Goal: Task Accomplishment & Management: Complete application form

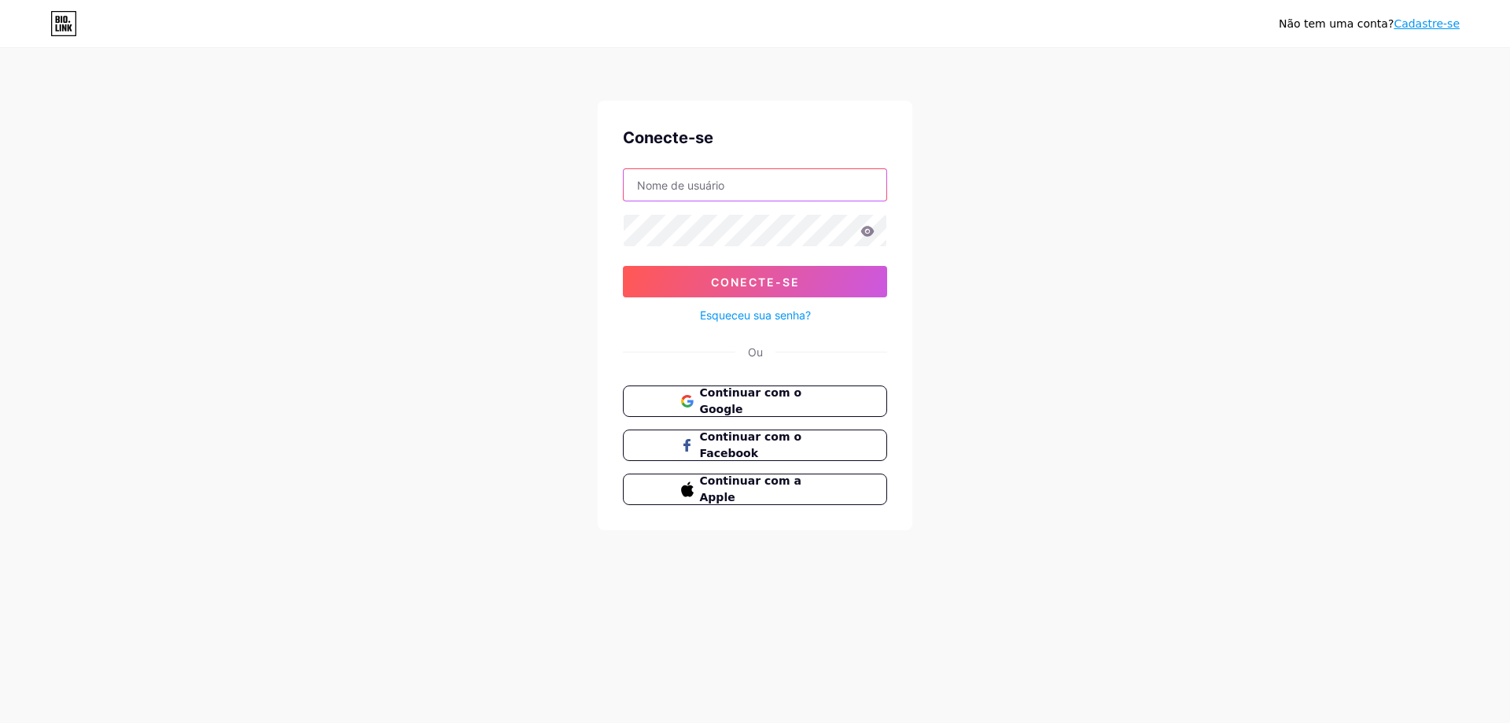
click at [745, 186] on input "text" at bounding box center [755, 184] width 263 height 31
type input "[EMAIL_ADDRESS][DOMAIN_NAME]"
click at [730, 410] on button "Continuar com o Google" at bounding box center [755, 401] width 268 height 32
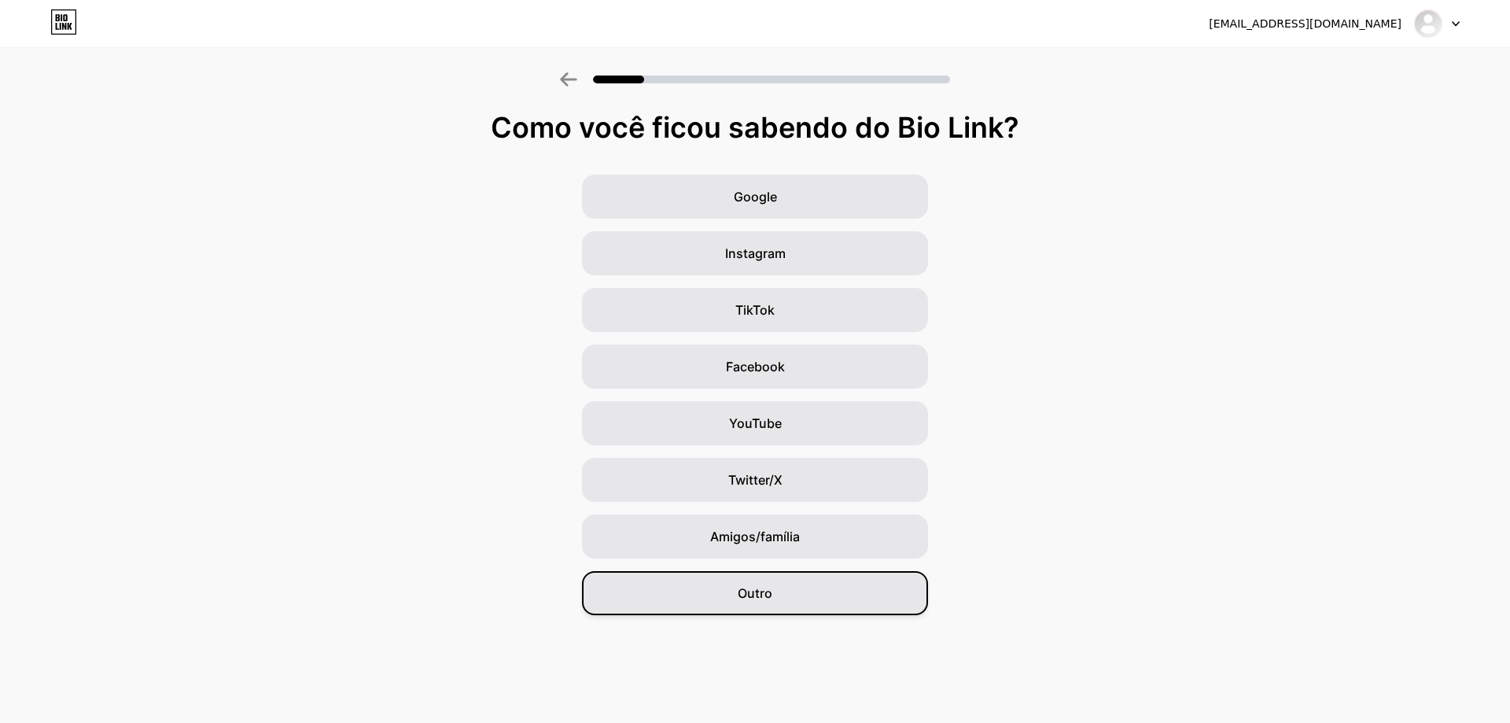
click at [777, 603] on div "Outro" at bounding box center [755, 593] width 346 height 44
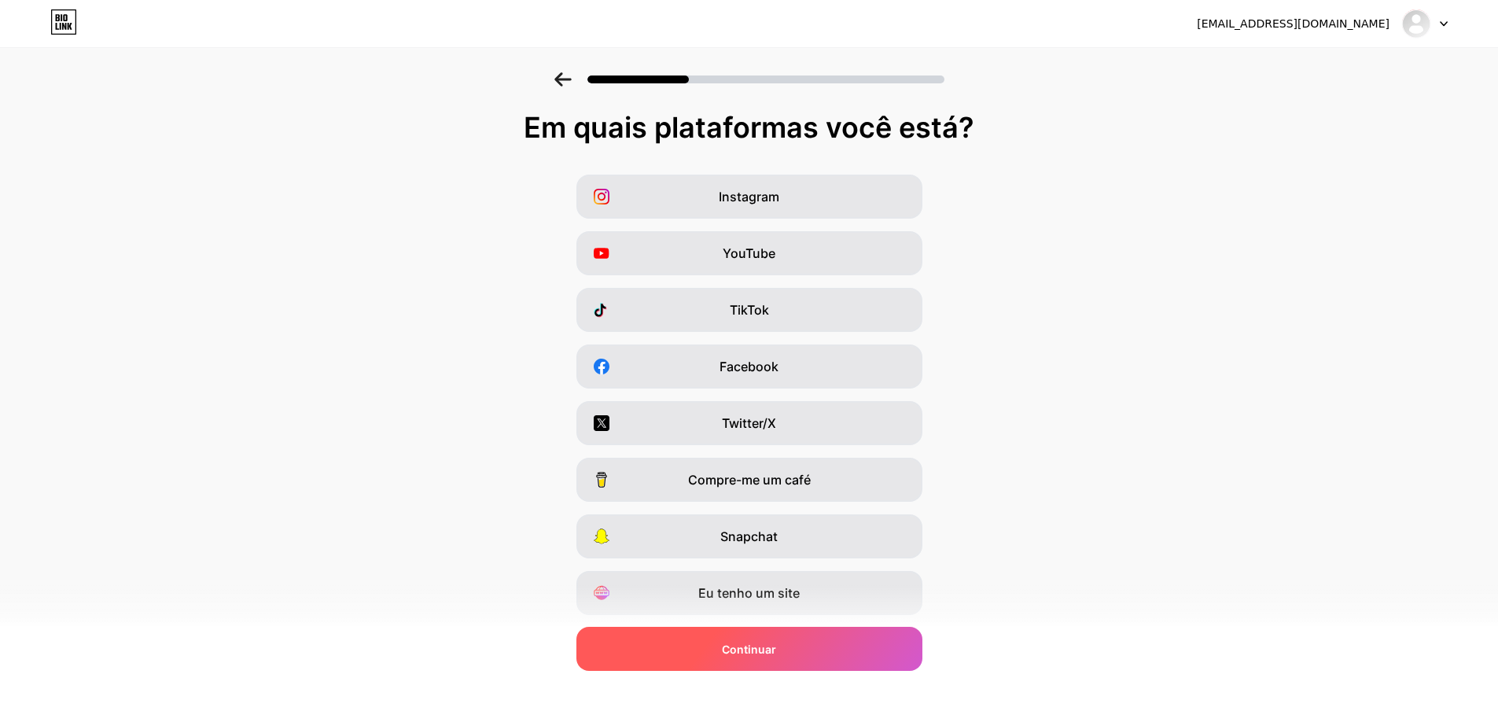
click at [790, 649] on div "Continuar" at bounding box center [750, 649] width 346 height 44
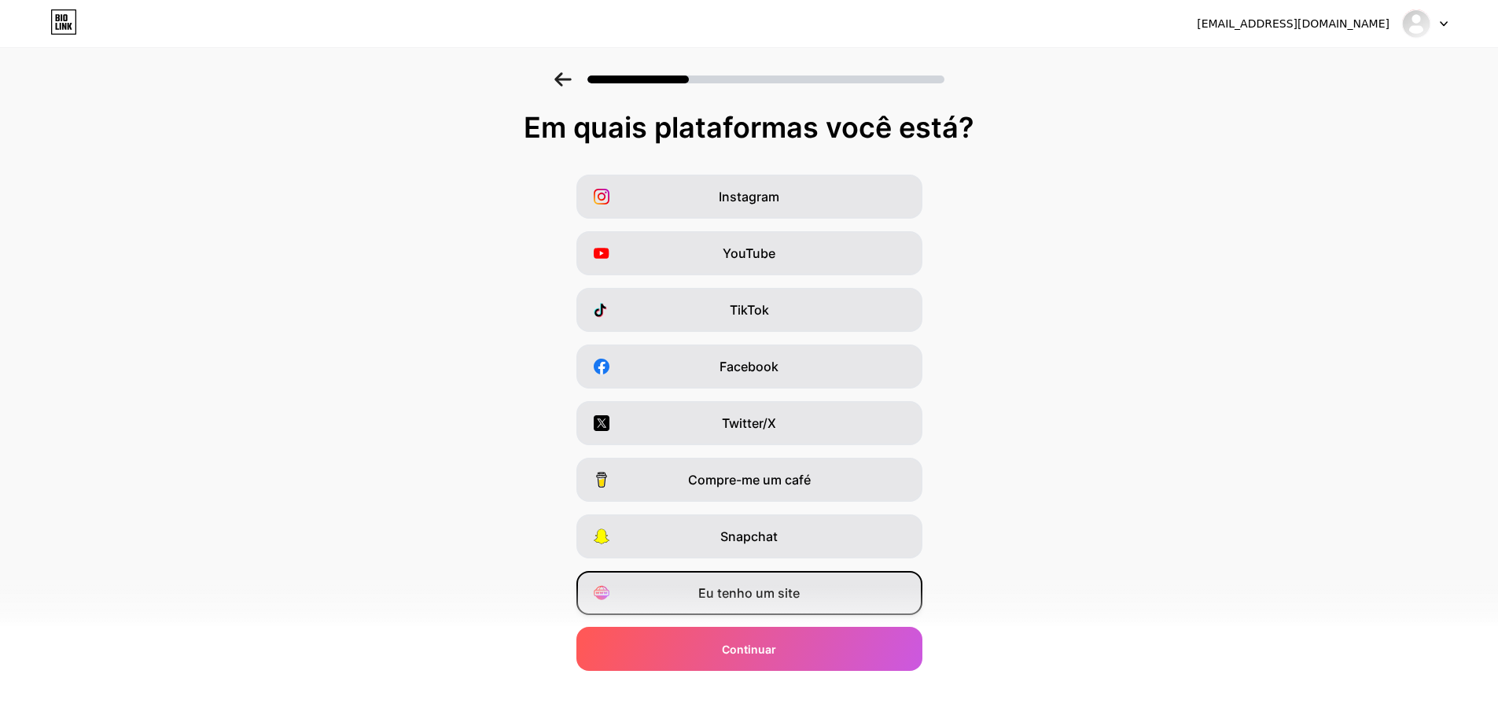
click at [728, 599] on font "Eu tenho um site" at bounding box center [748, 593] width 101 height 16
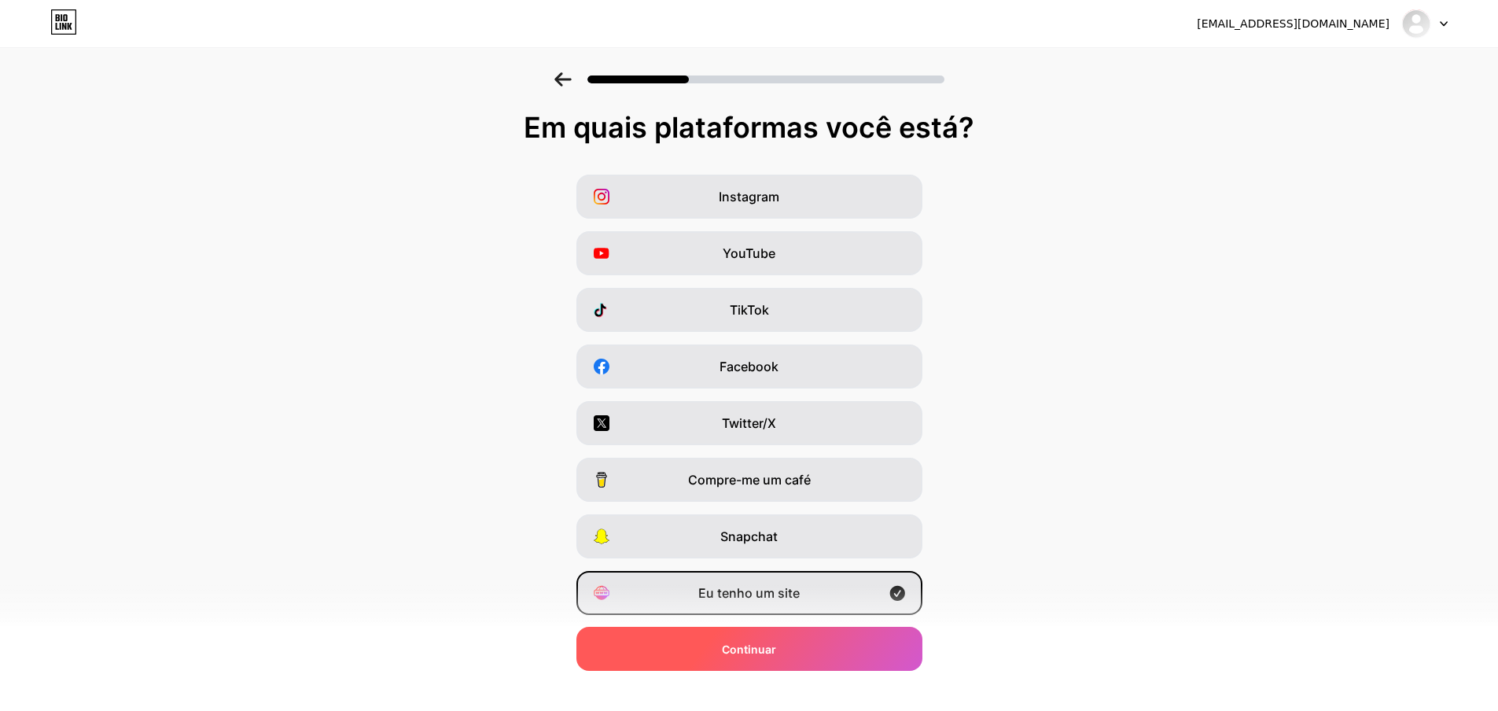
click at [727, 656] on div "Continuar" at bounding box center [750, 649] width 346 height 44
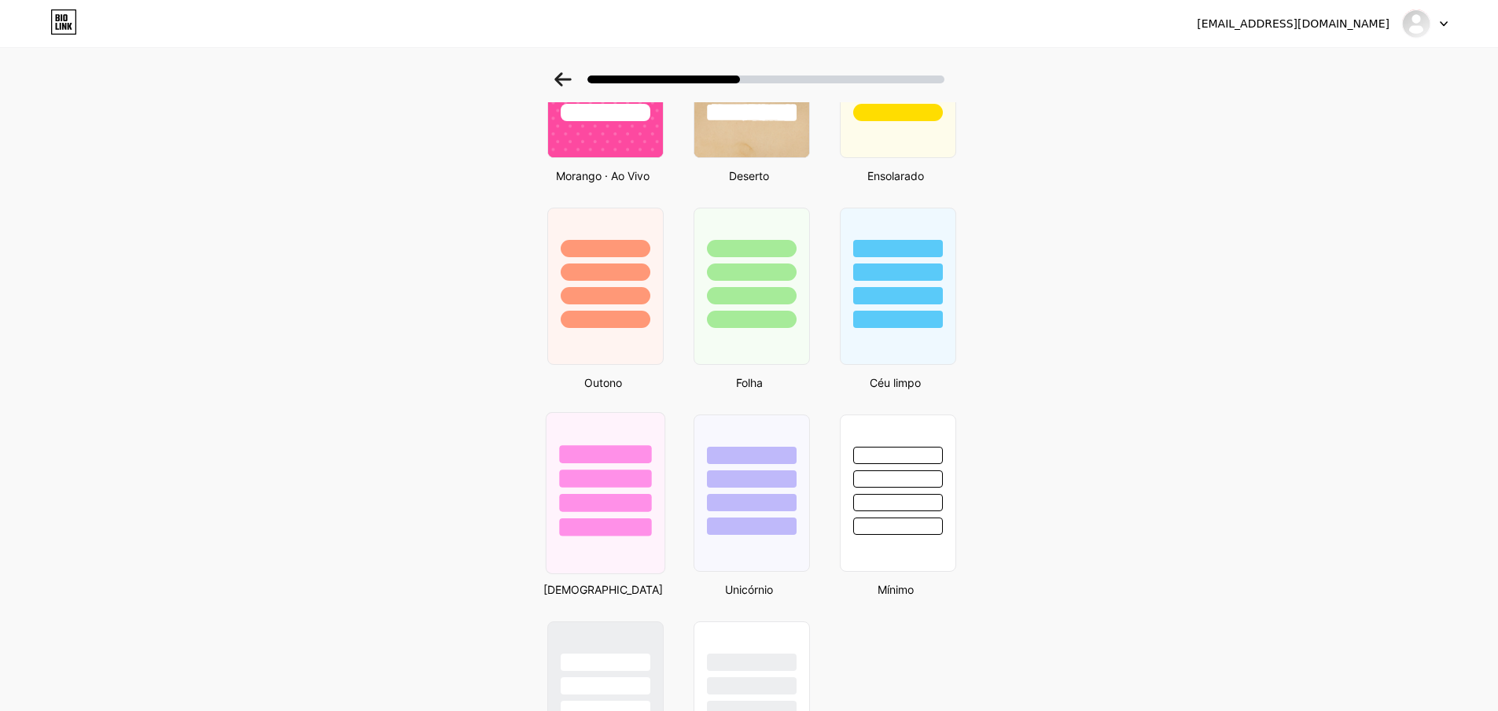
scroll to position [1179, 0]
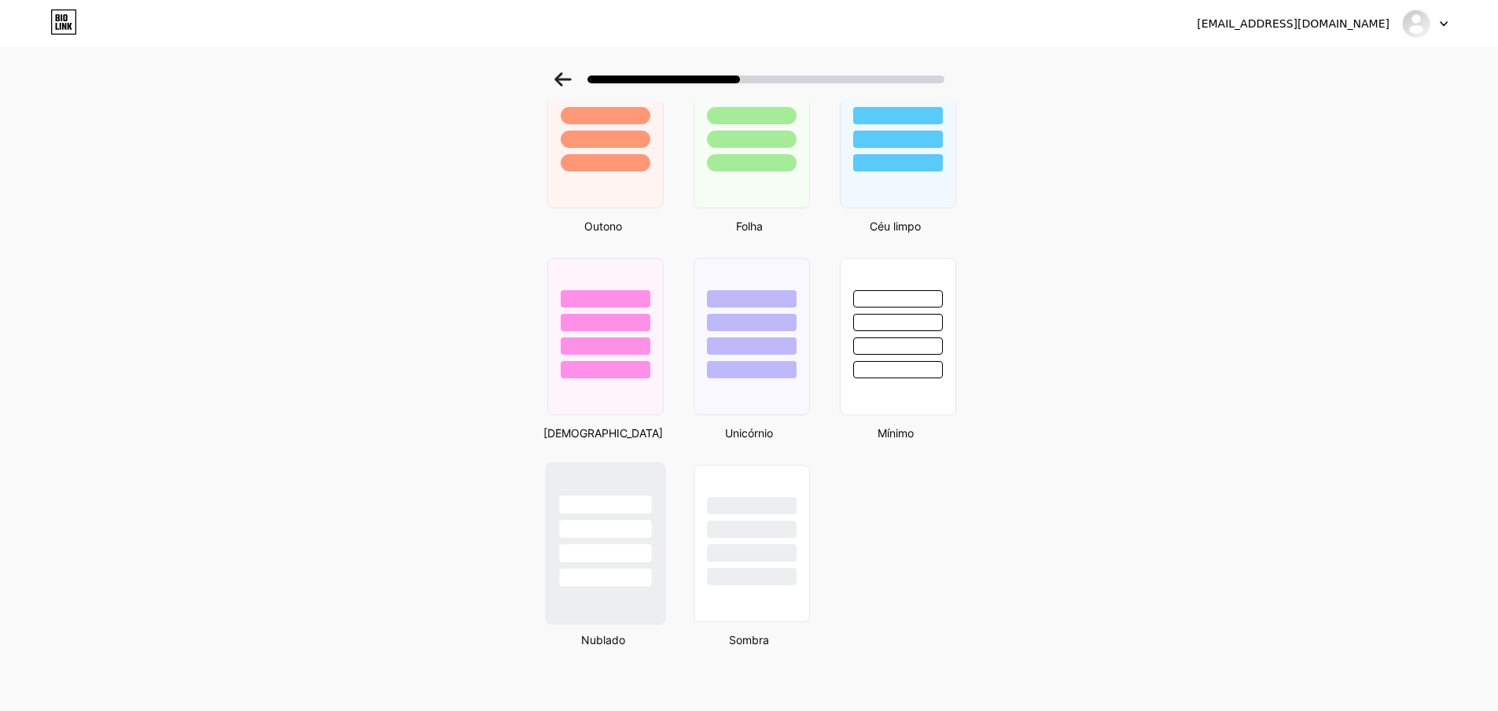
click at [623, 614] on div at bounding box center [605, 543] width 120 height 162
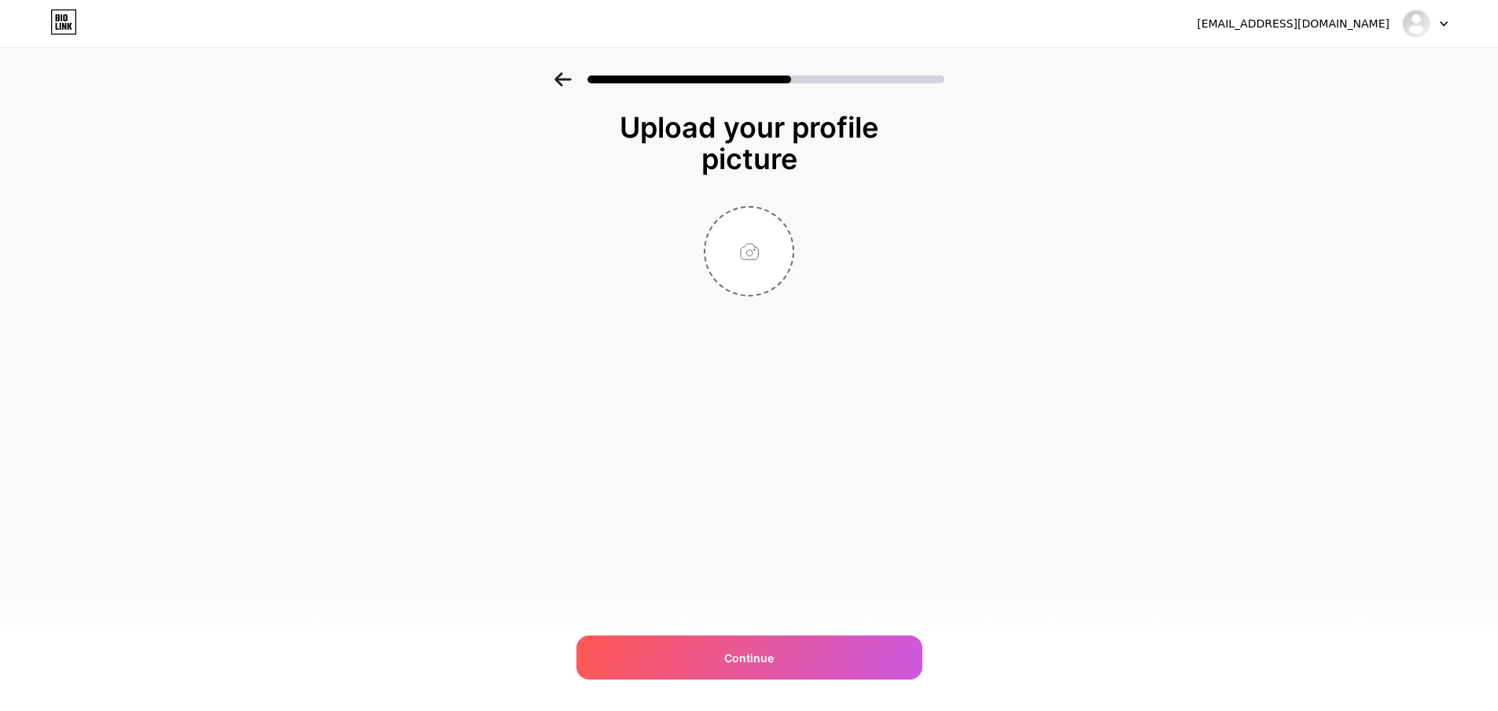
scroll to position [0, 0]
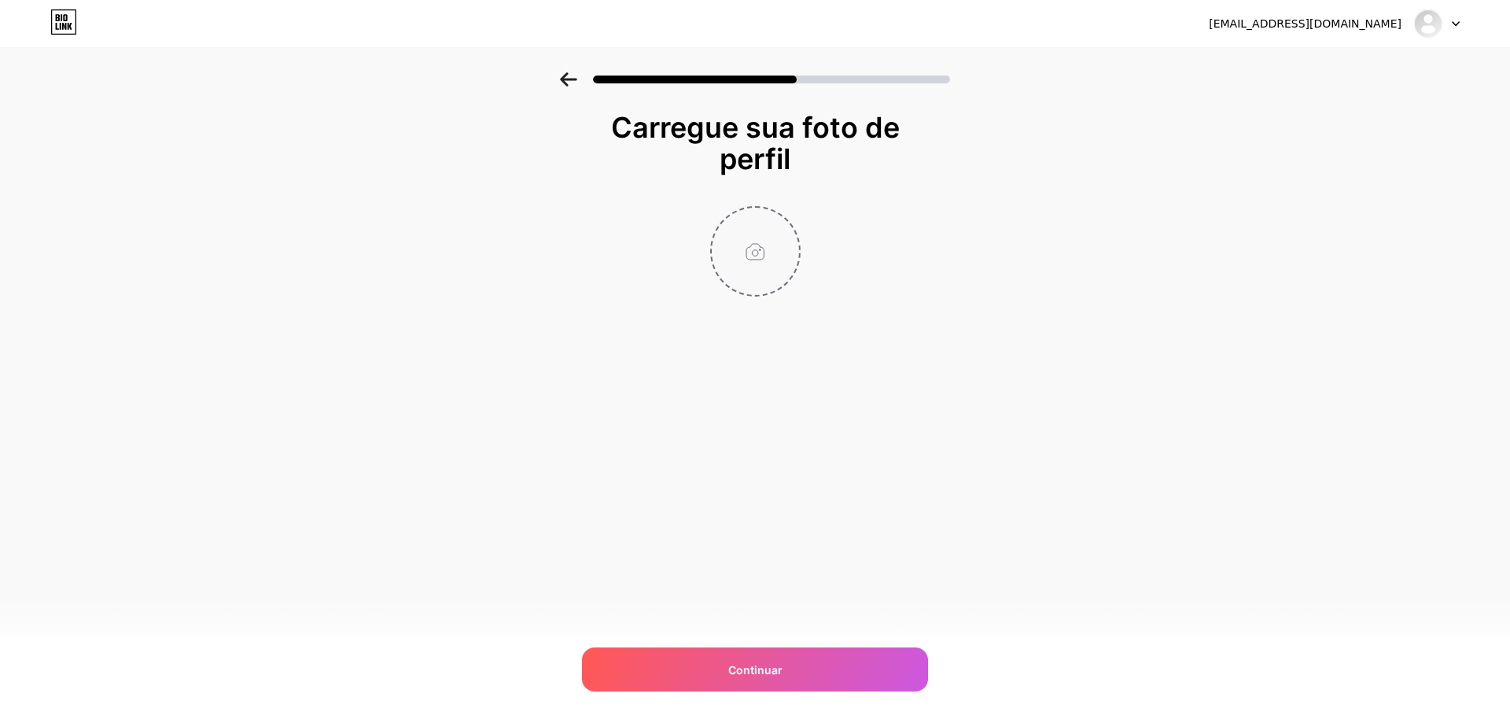
click at [759, 256] on input "file" at bounding box center [755, 251] width 87 height 87
type input "C:\fakepath\camilo.png"
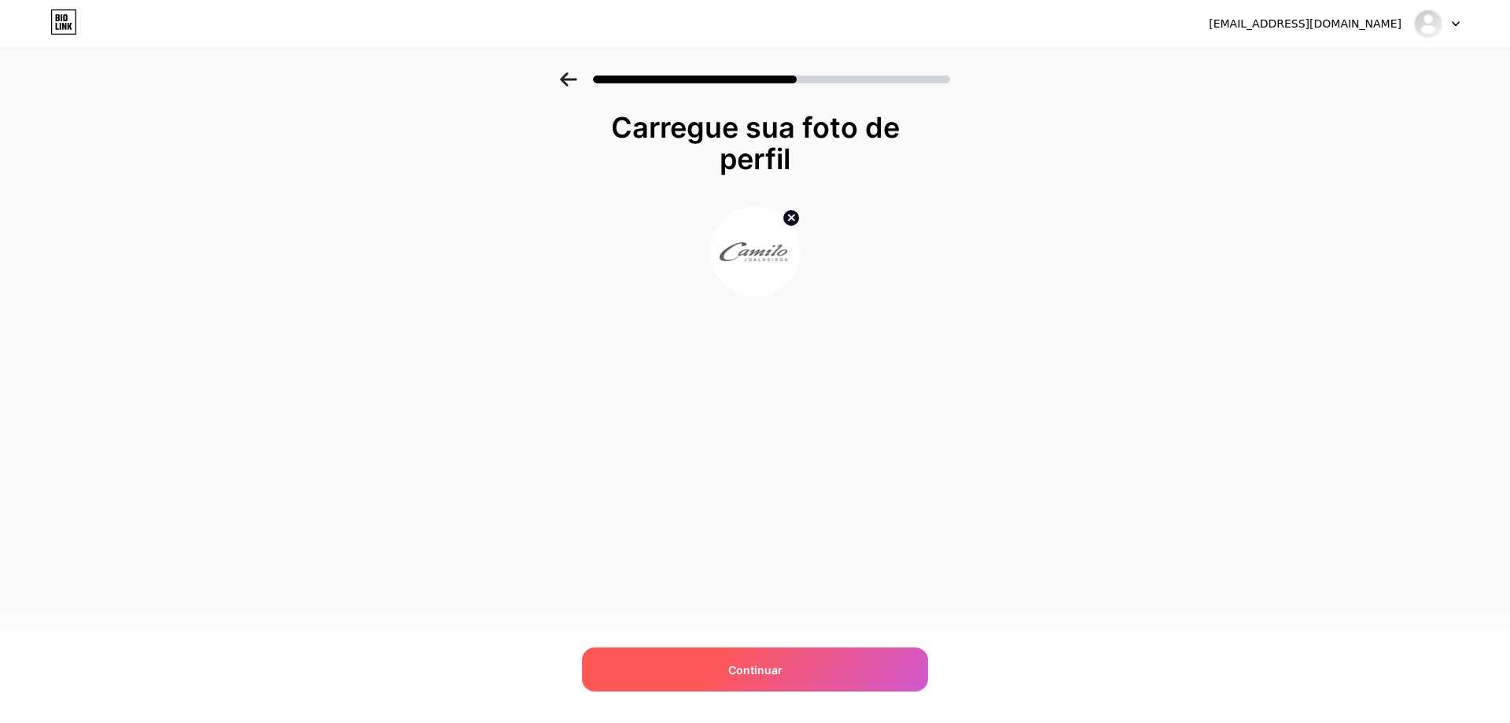
click at [710, 664] on div "Continuar" at bounding box center [755, 669] width 346 height 44
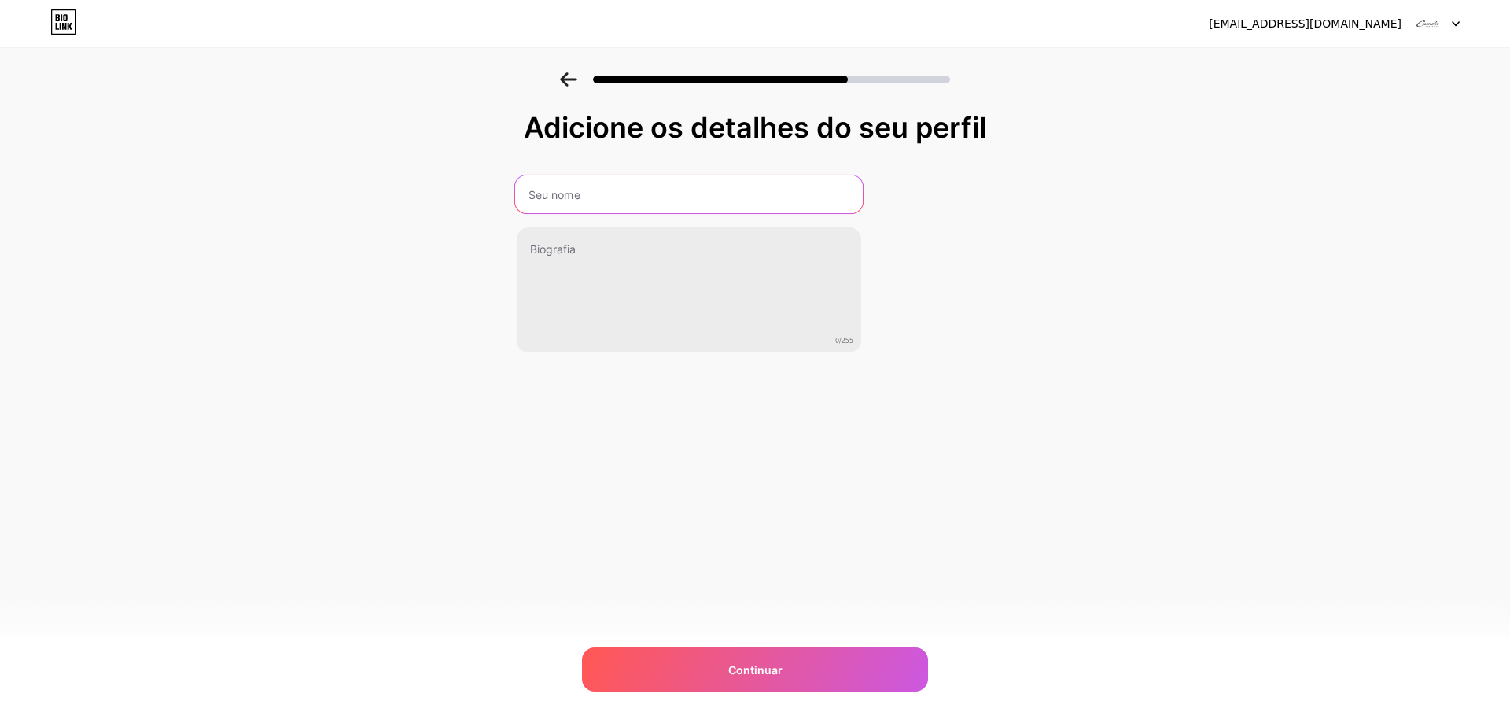
click at [575, 194] on input "text" at bounding box center [689, 194] width 348 height 38
paste input "CAMILO JOALHEIROS"
type input "CAMILO JOALHEIROS"
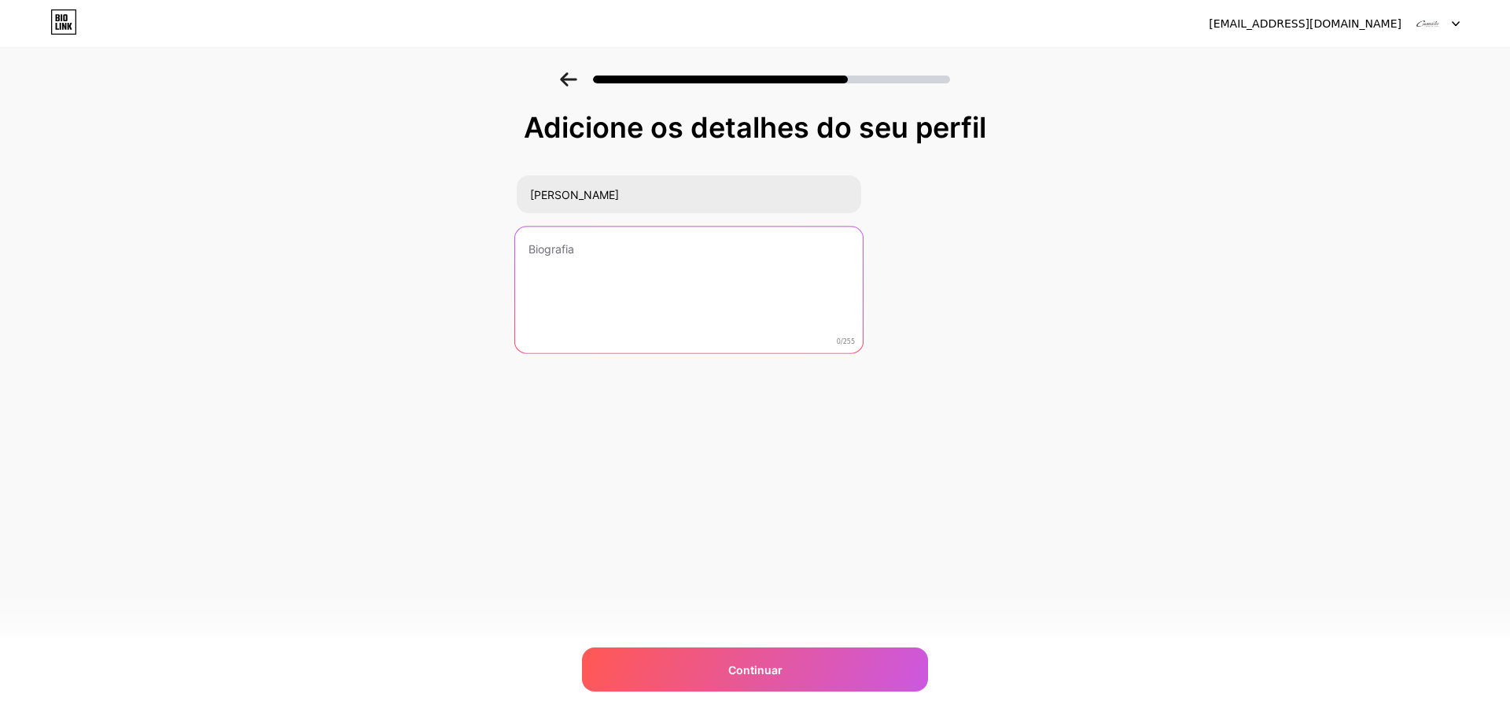
click at [601, 250] on textarea at bounding box center [689, 291] width 348 height 128
paste textarea "Há 43 anos em Curitiba!"
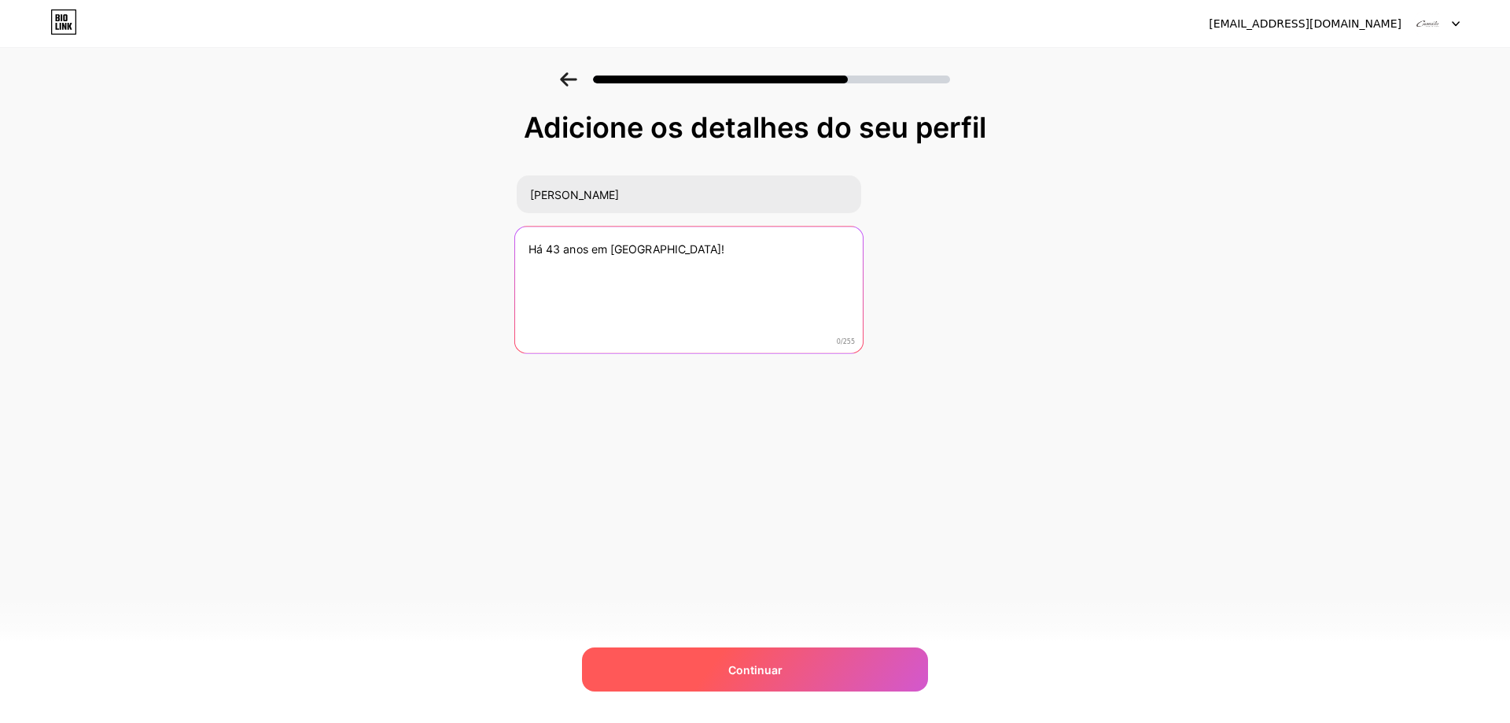
type textarea "Há 43 anos em Curitiba!"
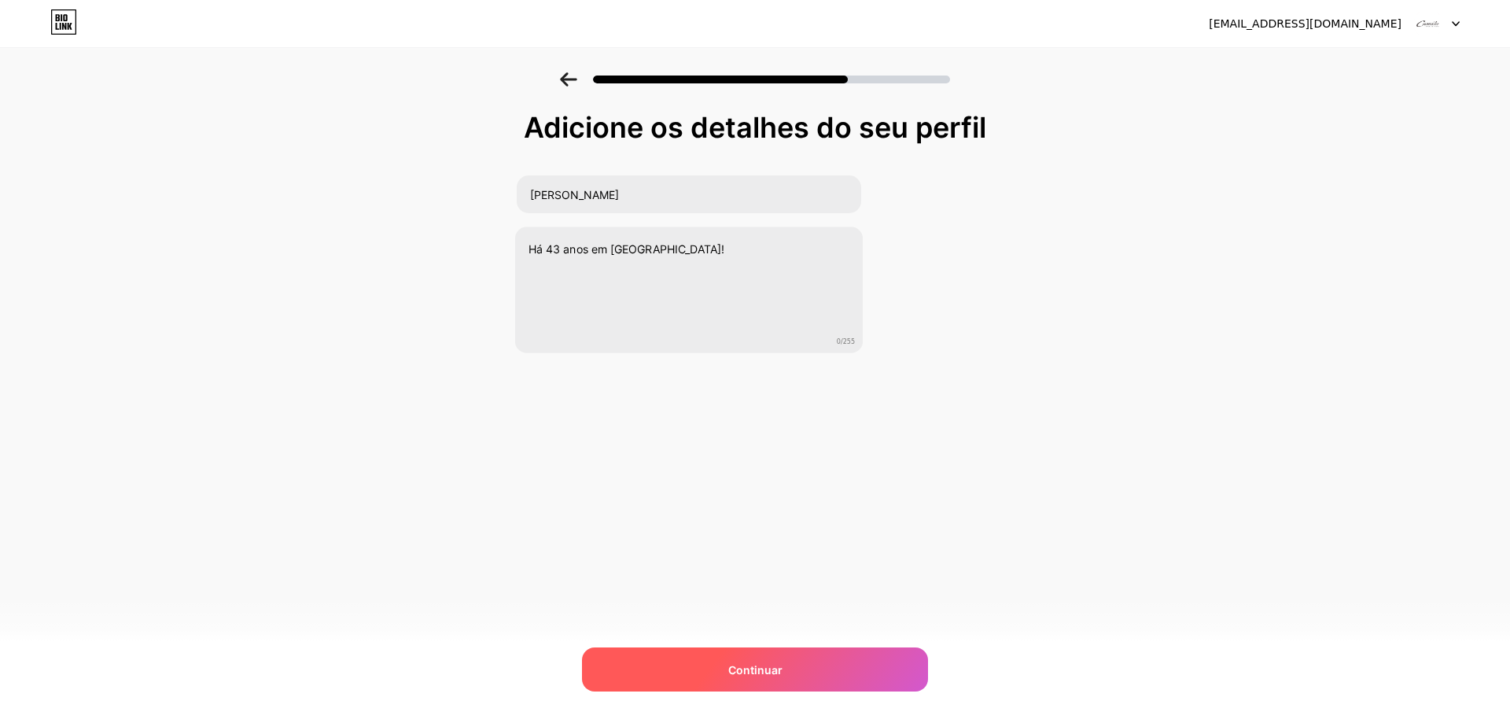
click at [703, 665] on div "Continuar" at bounding box center [755, 669] width 346 height 44
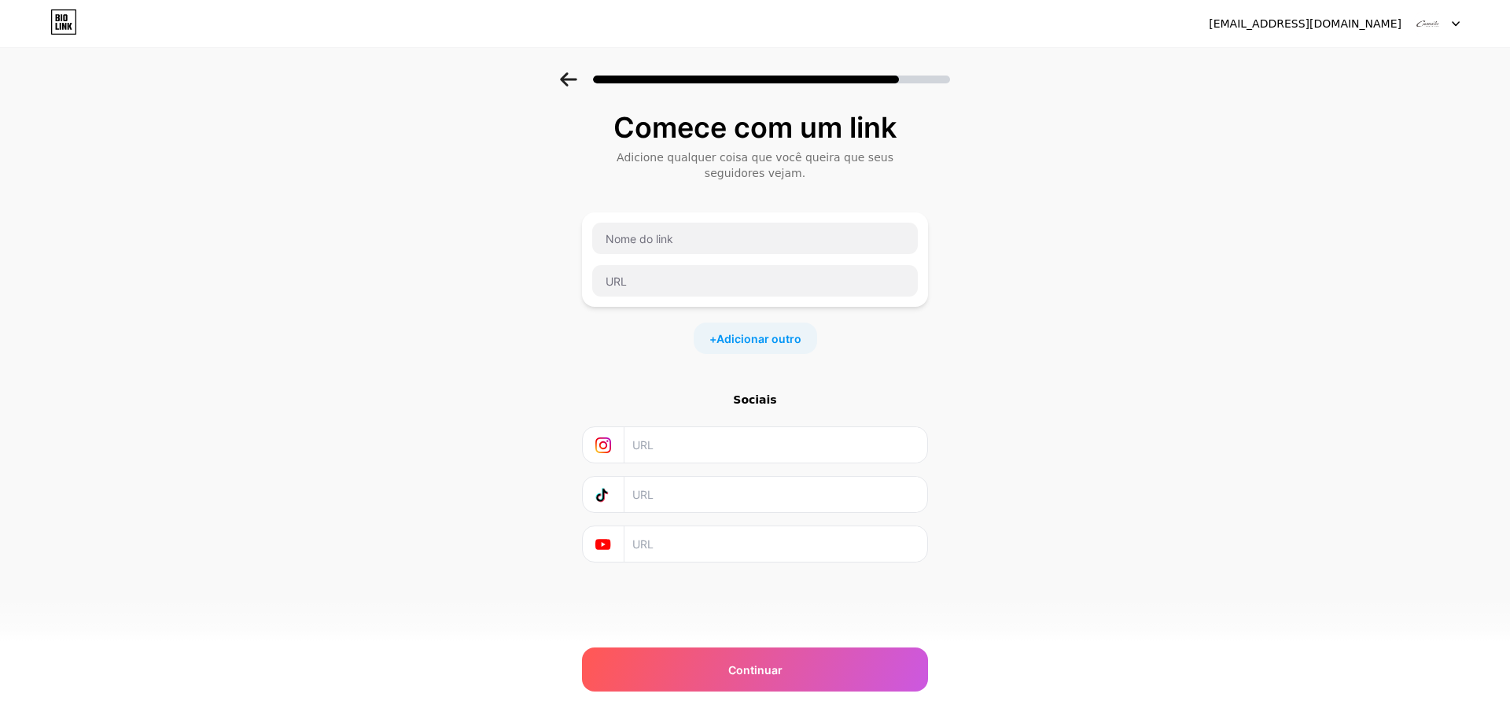
click at [662, 437] on input "text" at bounding box center [775, 444] width 286 height 35
paste input "https://www.instagram.com/camilojoalheiros"
type input "https://www.instagram.com/camilojoalheiros"
click at [765, 341] on font "Adicionar outro" at bounding box center [759, 338] width 85 height 13
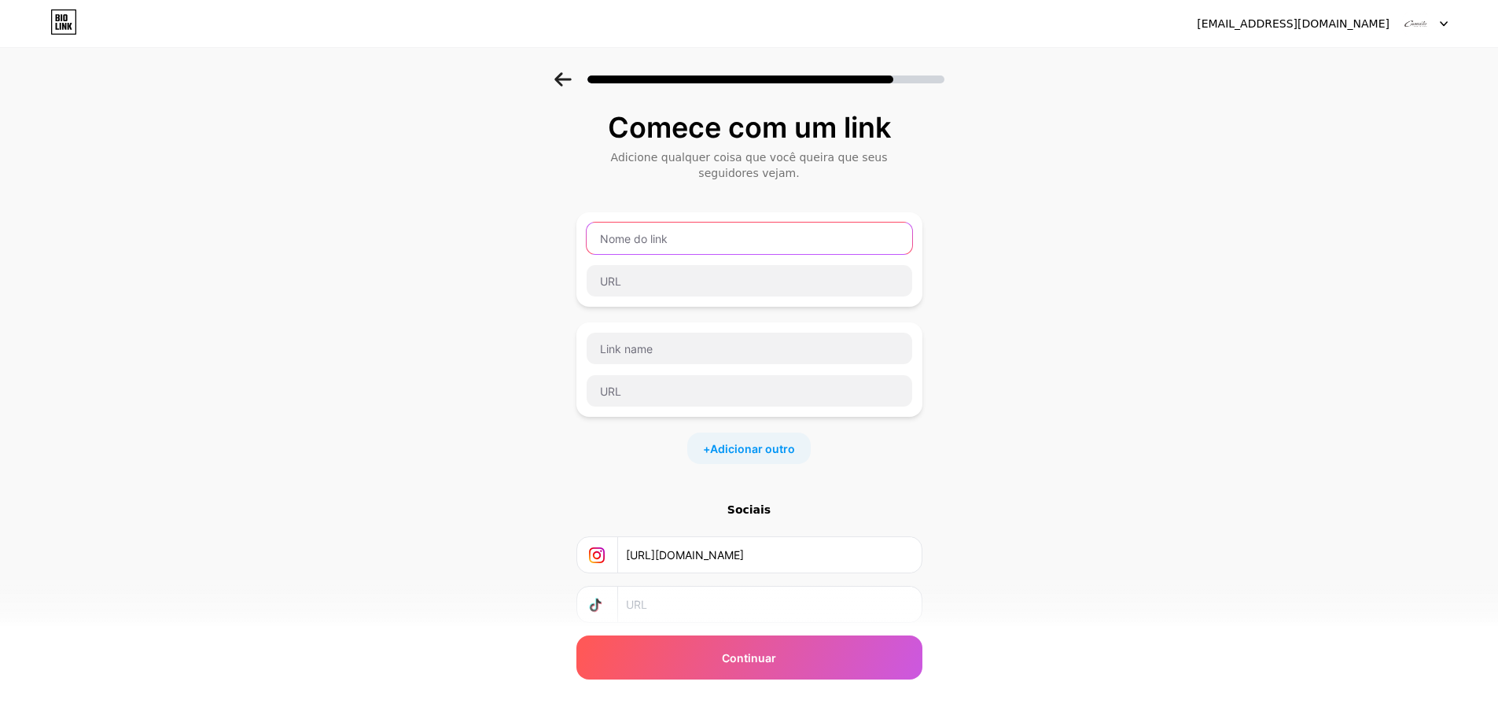
click at [639, 240] on input "text" at bounding box center [750, 238] width 326 height 31
paste input "https://www.instagram.com/camilojoalheiros"
type input "https://www.instagram.com/camilojoalheiros"
drag, startPoint x: 983, startPoint y: 298, endPoint x: 947, endPoint y: 308, distance: 37.4
click at [984, 298] on div "Comece com um link Adicione qualquer coisa que você queira que seus seguidores …" at bounding box center [749, 411] width 1498 height 679
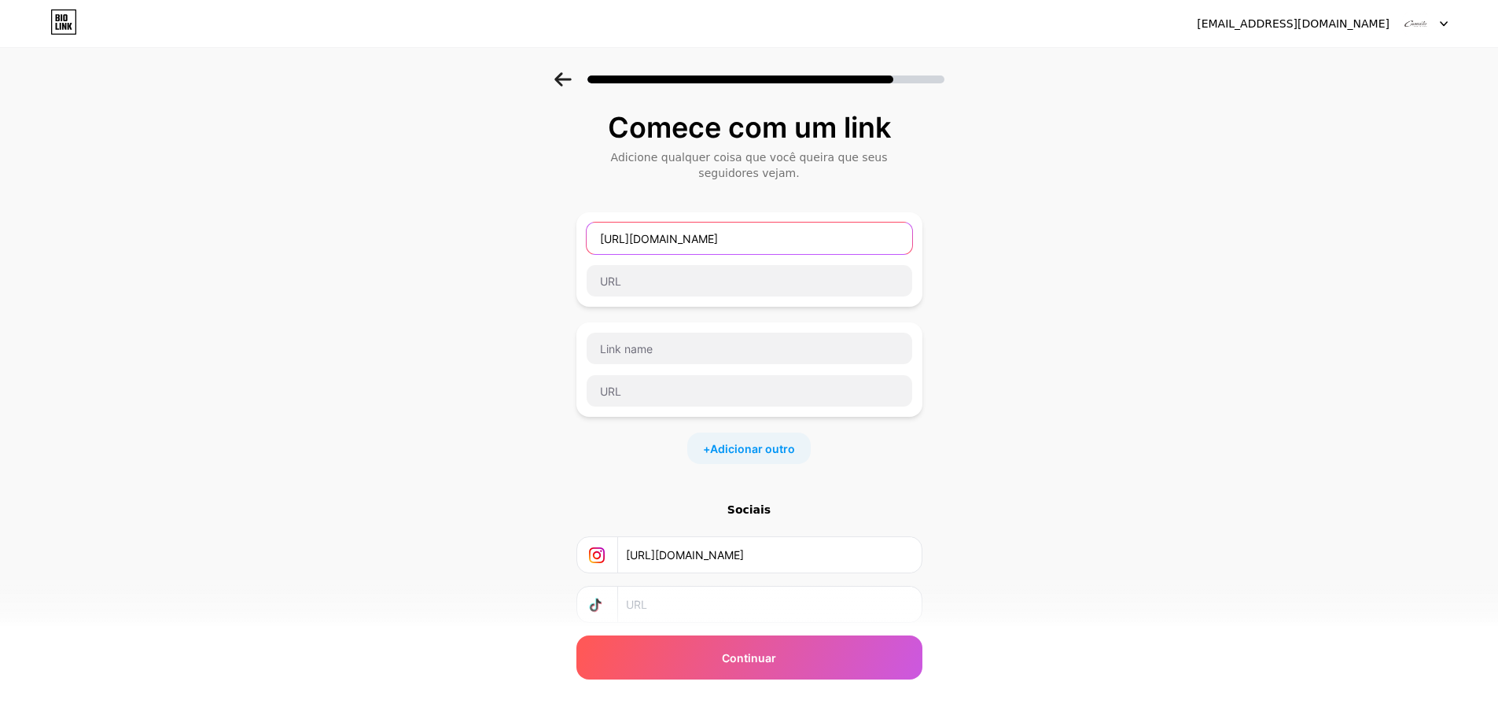
click at [849, 241] on input "https://www.instagram.com/camilojoalheiros" at bounding box center [750, 238] width 326 height 31
drag, startPoint x: 858, startPoint y: 243, endPoint x: 281, endPoint y: 219, distance: 577.9
click at [281, 219] on div "Comece com um link Adicione qualquer coisa que você queira que seus seguidores …" at bounding box center [749, 411] width 1498 height 679
click at [667, 274] on input "text" at bounding box center [750, 280] width 326 height 31
paste input "https://www.instagram.com/camilojoalheiros"
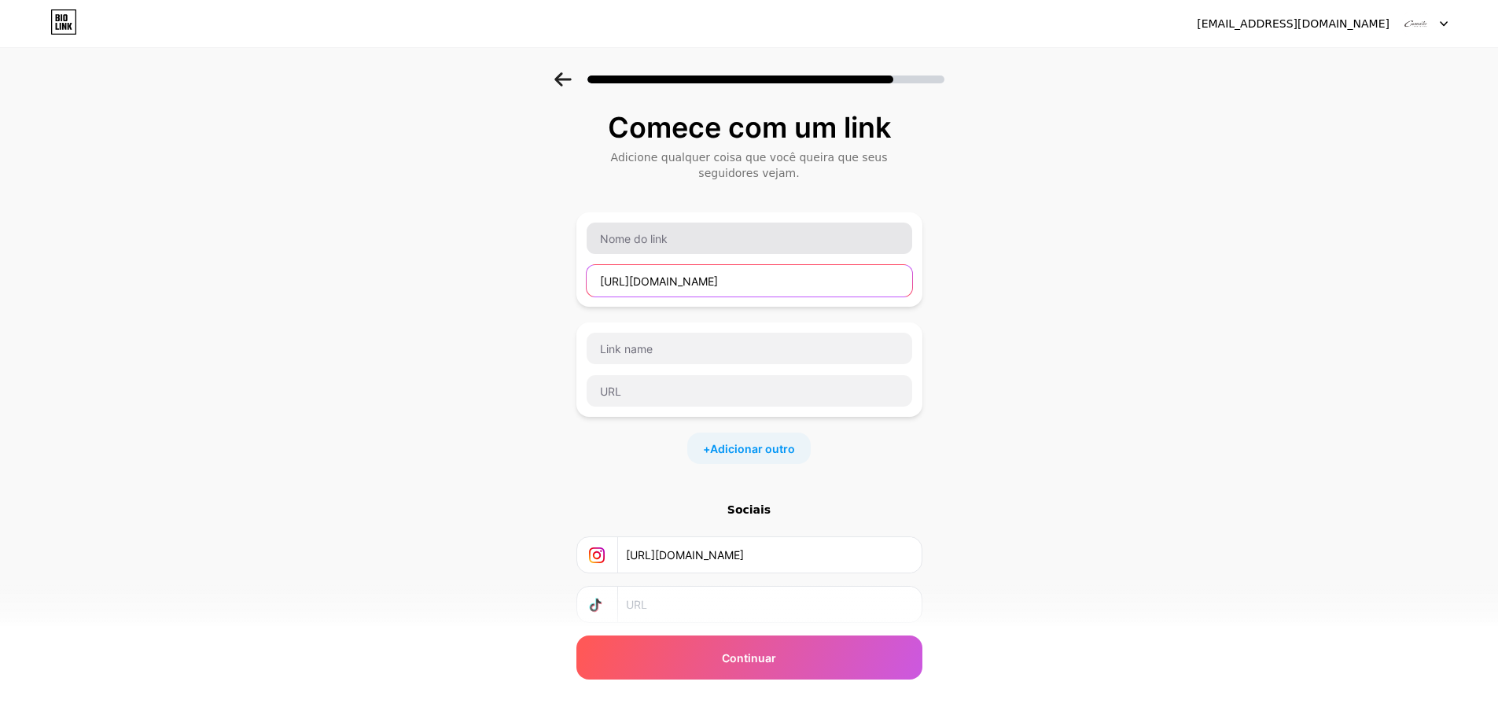
type input "https://www.instagram.com/camilojoalheiros"
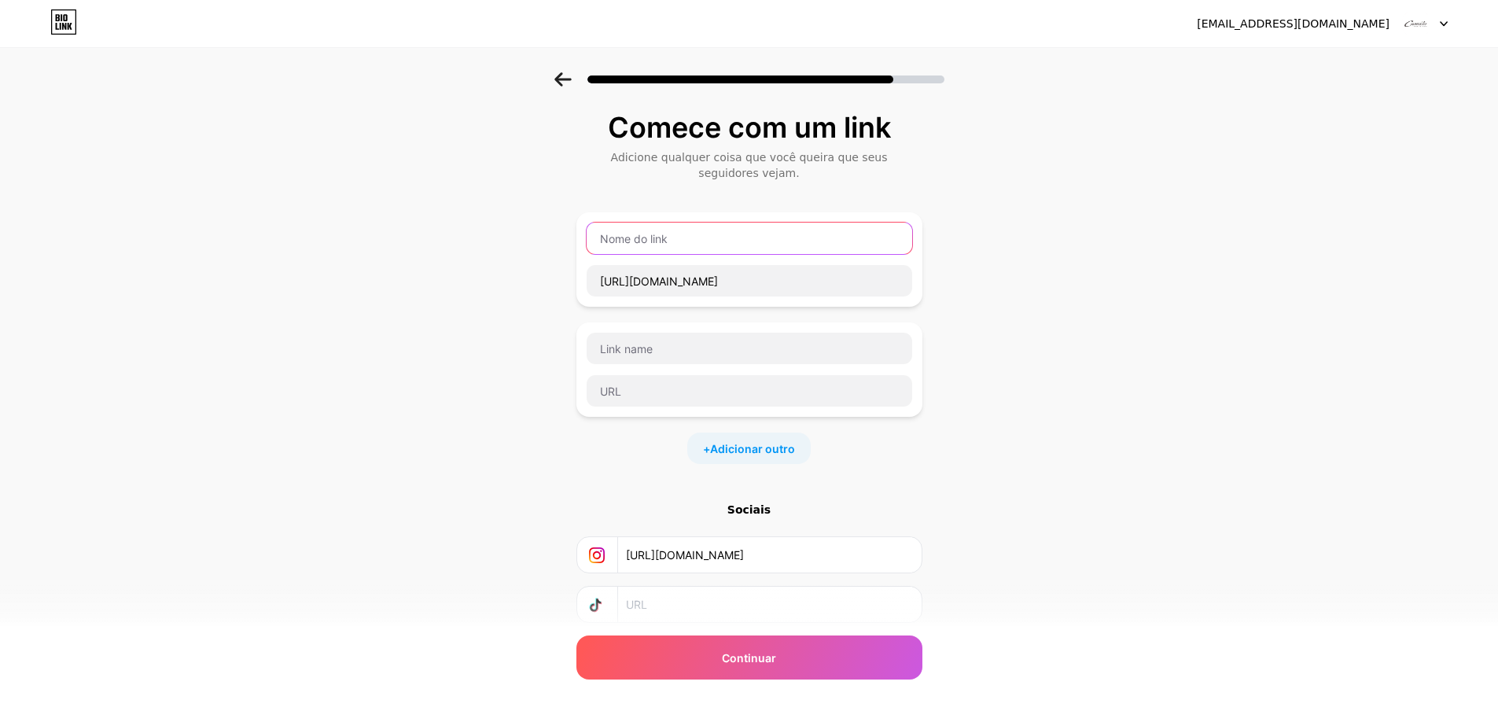
click at [678, 237] on input "text" at bounding box center [750, 238] width 326 height 31
type input "Instagram"
click at [688, 354] on input "text" at bounding box center [750, 348] width 326 height 31
type input "WhatsApp"
click at [642, 388] on input "text" at bounding box center [750, 390] width 326 height 31
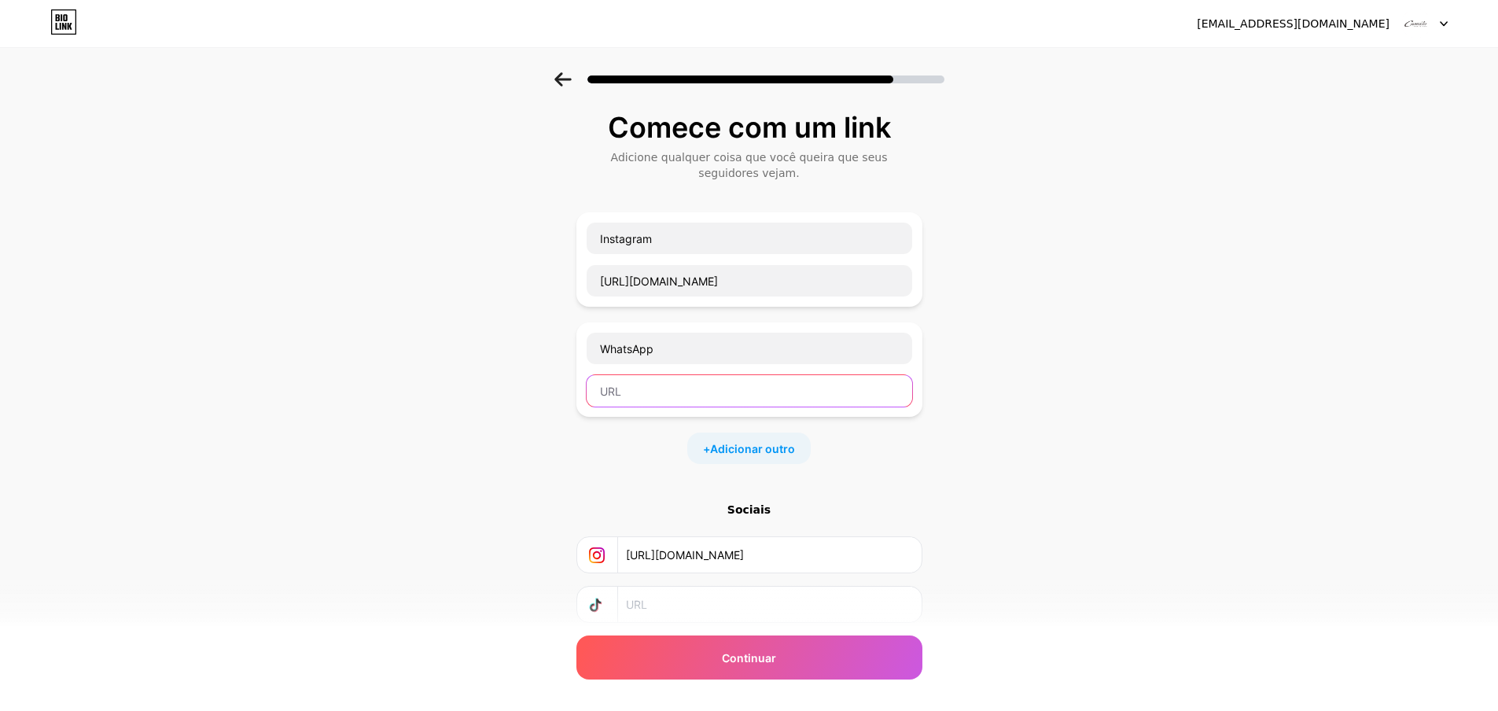
paste input "https://wa.me/41998640304"
type input "https://wa.me/41998640304"
click at [750, 446] on font "Adicionar outro" at bounding box center [752, 448] width 85 height 13
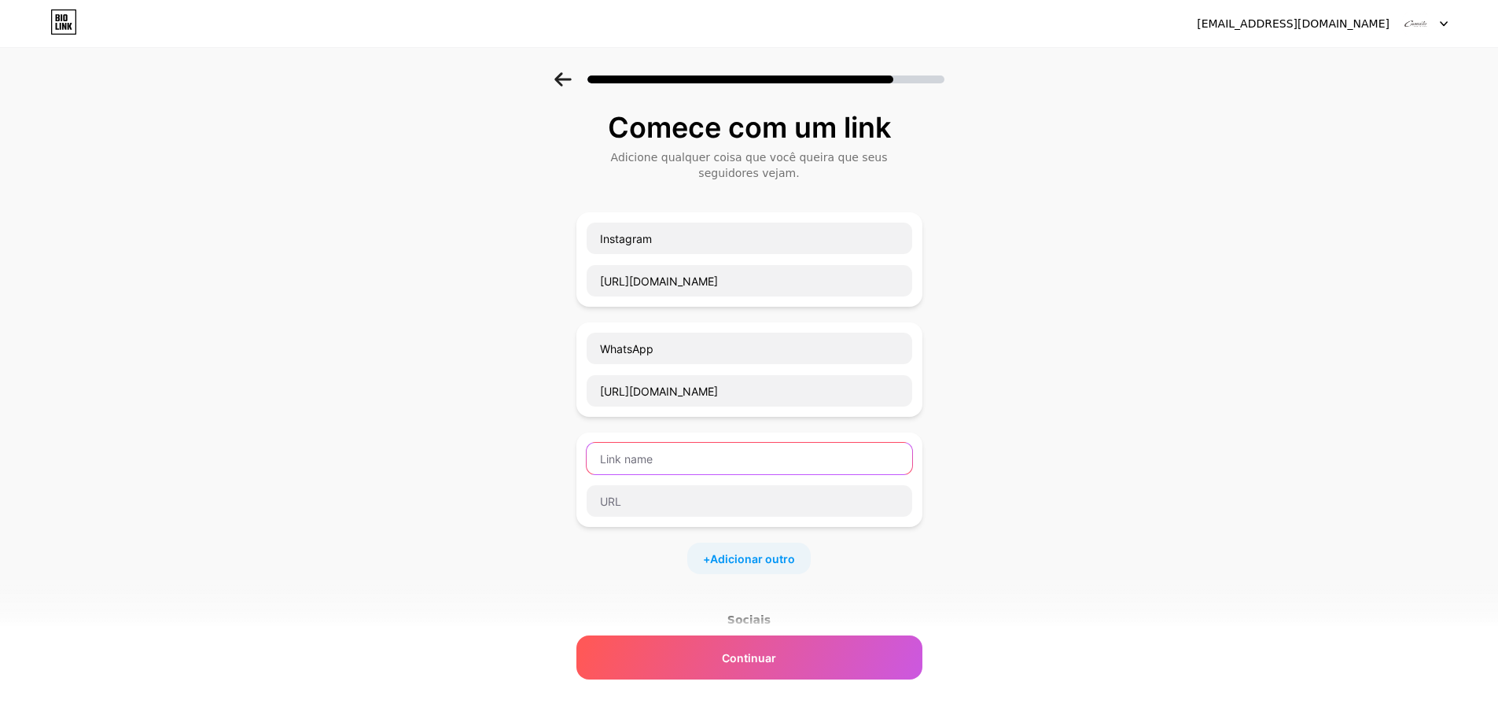
click at [671, 459] on input "text" at bounding box center [750, 458] width 326 height 31
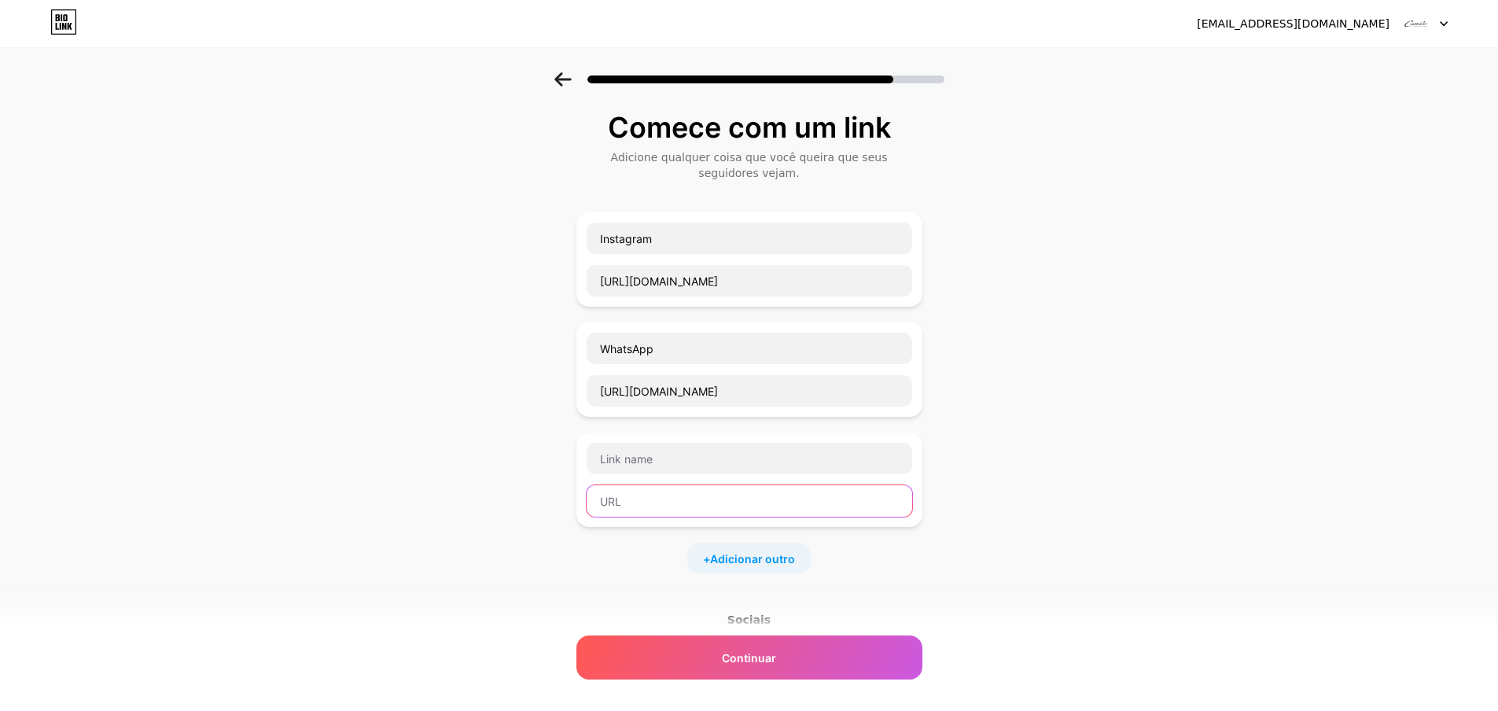
click at [654, 513] on input "text" at bounding box center [750, 500] width 326 height 31
paste input "https://share.google/mNhumkwDvQ3zMrAXZ"
type input "https://share.google/mNhumkwDvQ3zMrAXZ"
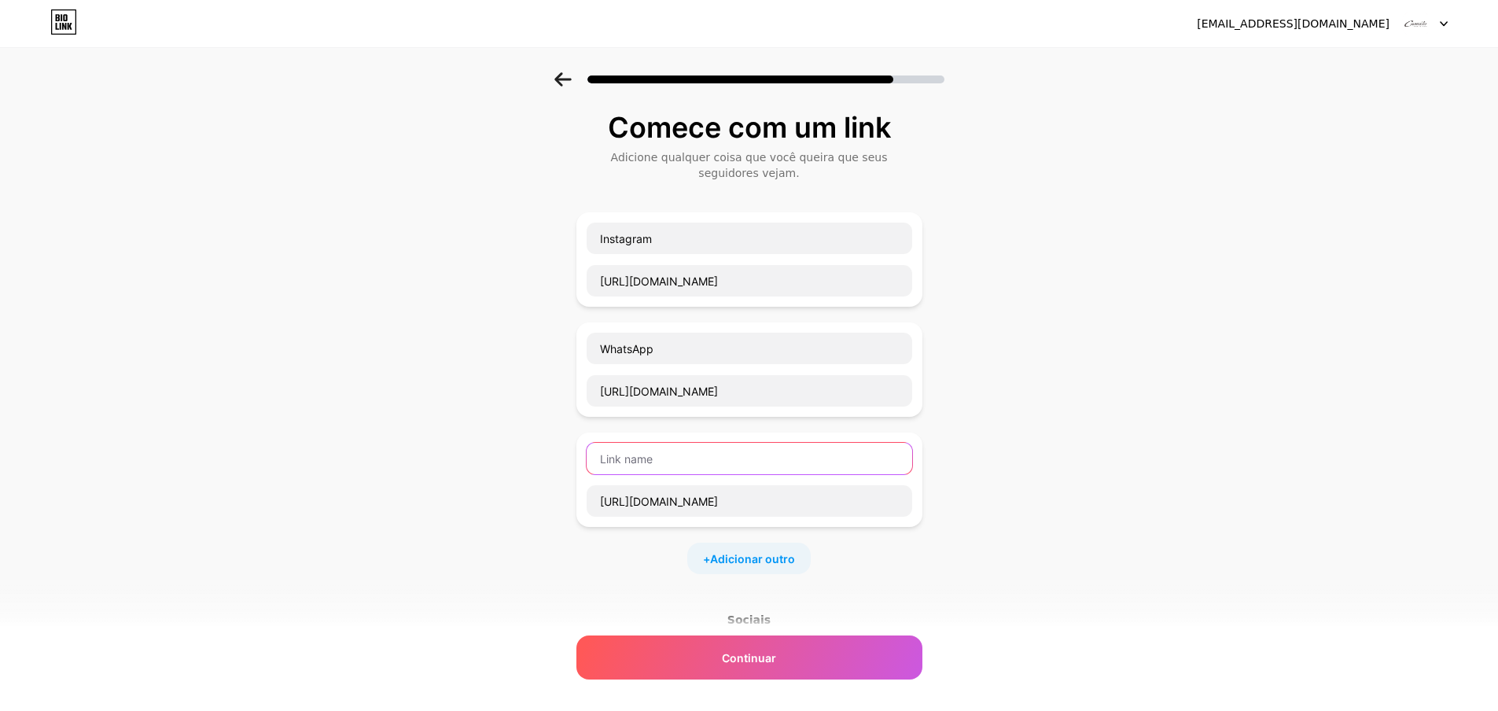
click at [619, 464] on input "text" at bounding box center [750, 458] width 326 height 31
type input "Loja XV"
click at [739, 555] on font "Adicionar outro" at bounding box center [752, 558] width 85 height 13
click at [646, 615] on input "text" at bounding box center [750, 610] width 326 height 31
paste input "https://share.google/jxJ5Qe7OcszhsqK1P"
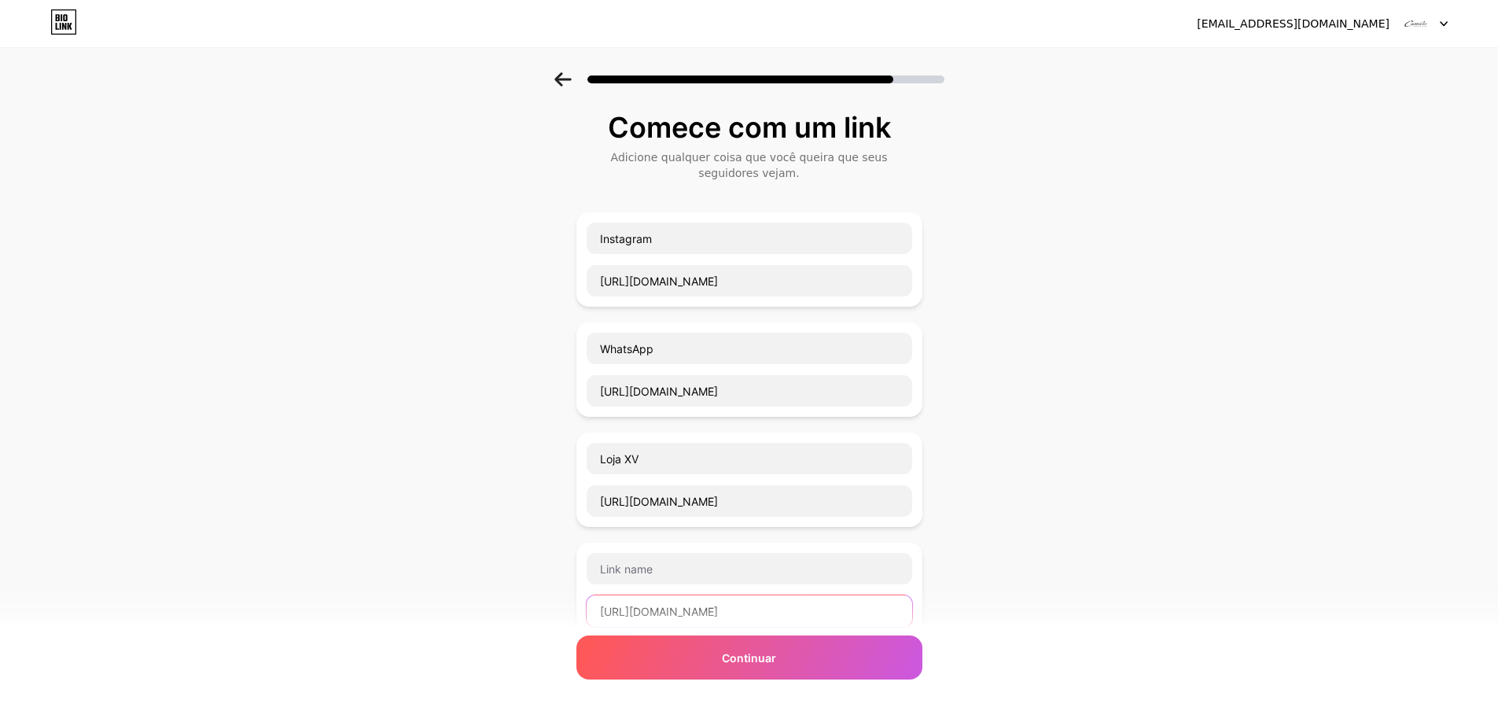
type input "https://share.google/jxJ5Qe7OcszhsqK1P"
click at [732, 579] on input "text" at bounding box center [750, 568] width 326 height 31
paste input "Loja Shopping Crystal"
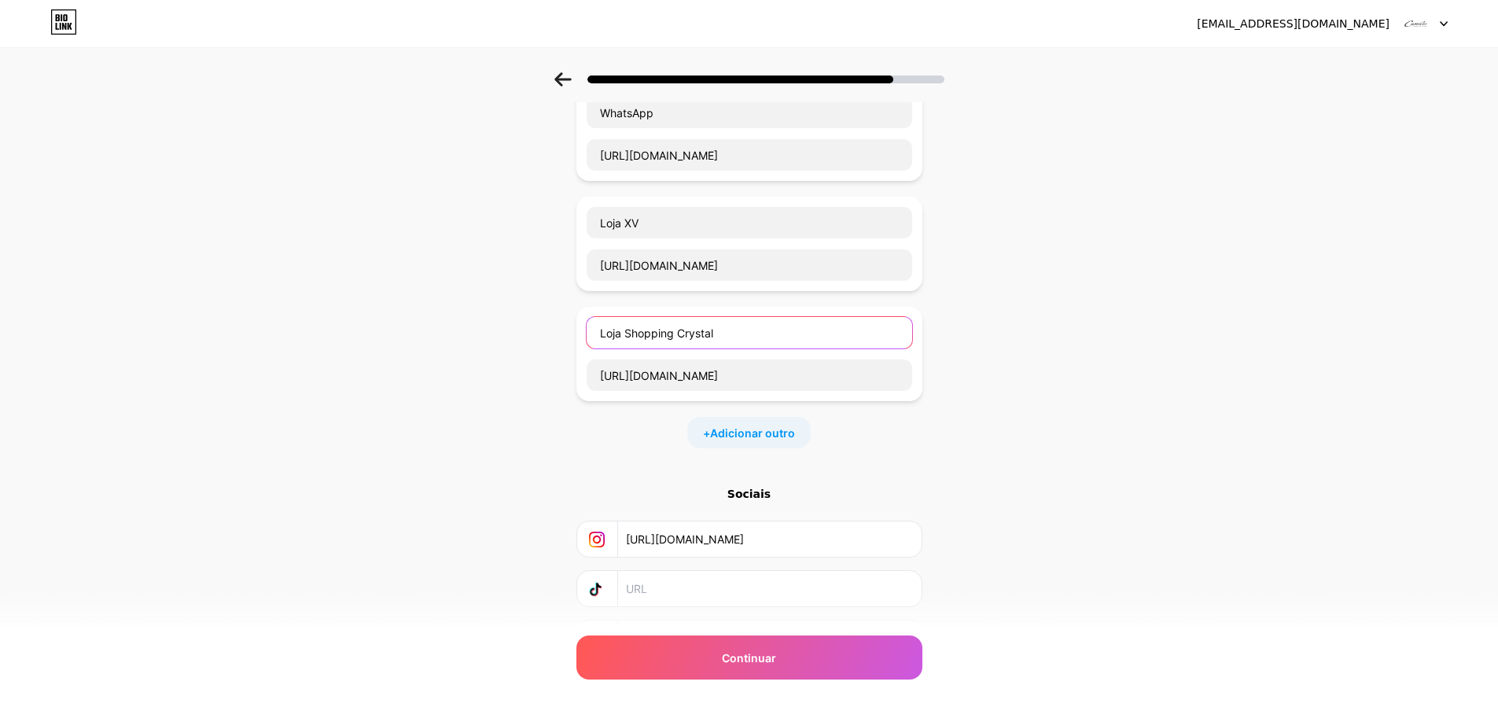
scroll to position [315, 0]
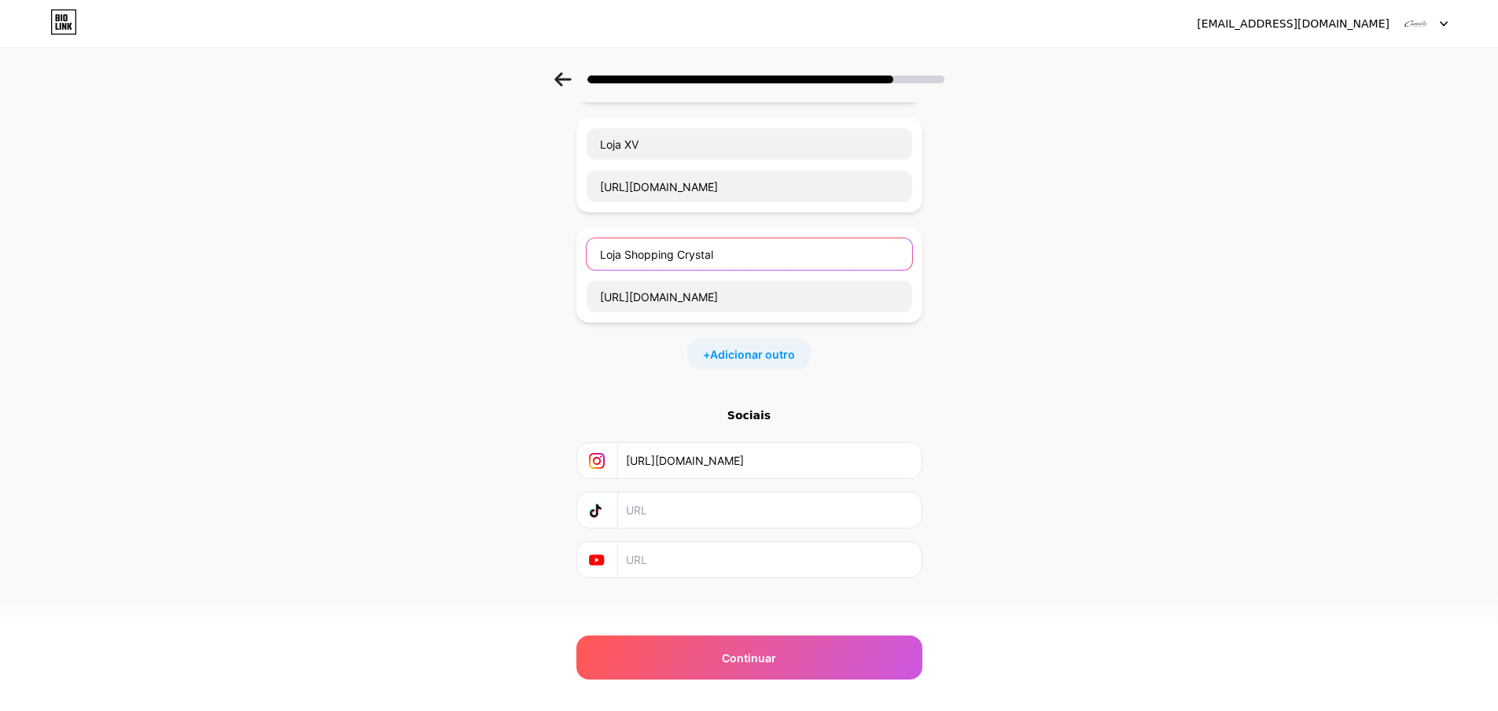
type input "Loja Shopping Crystal"
drag, startPoint x: 886, startPoint y: 467, endPoint x: 616, endPoint y: 479, distance: 270.8
click at [616, 479] on div "Sociais https://www.instagram.com/camilojoalheiros" at bounding box center [750, 492] width 346 height 171
click at [768, 348] on font "Adicionar outro" at bounding box center [752, 354] width 85 height 13
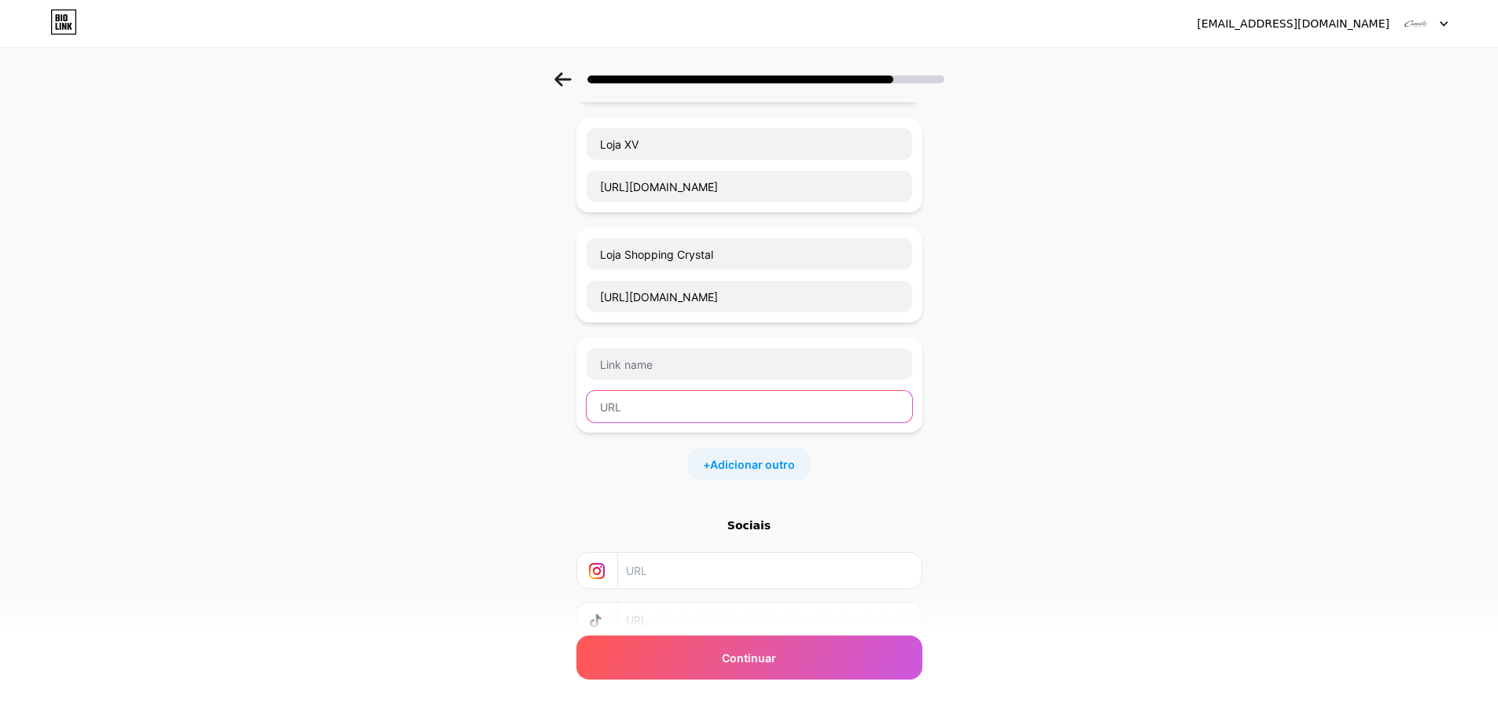
click at [699, 419] on input "text" at bounding box center [750, 406] width 326 height 31
paste input "https://share.google/ljfD1ipryFlZbfYLY"
type input "https://share.google/ljfD1ipryFlZbfYLY"
click at [620, 374] on input "text" at bounding box center [750, 363] width 326 height 31
paste input "Loja Park Shopping Barigui"
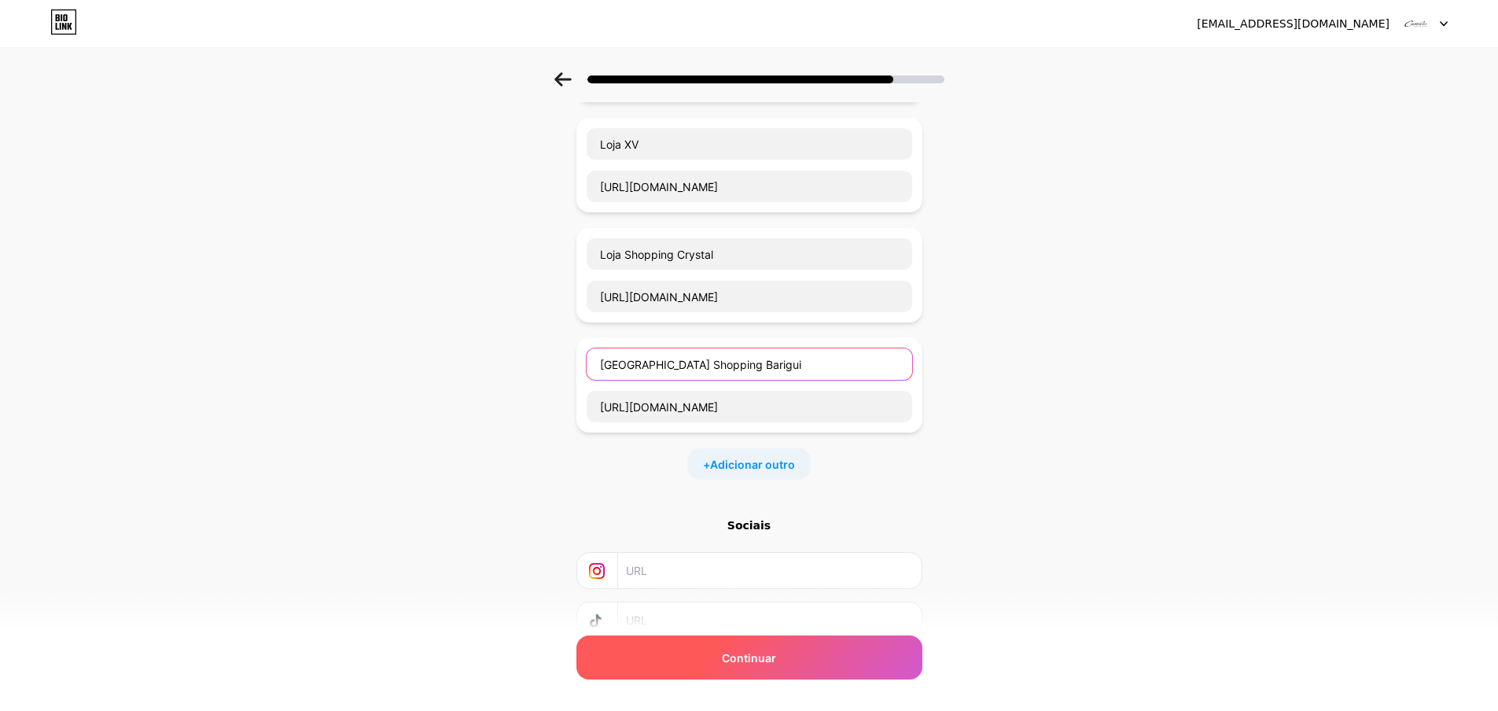
type input "Loja Park Shopping Barigui"
click at [745, 660] on font "Continuar" at bounding box center [749, 657] width 54 height 13
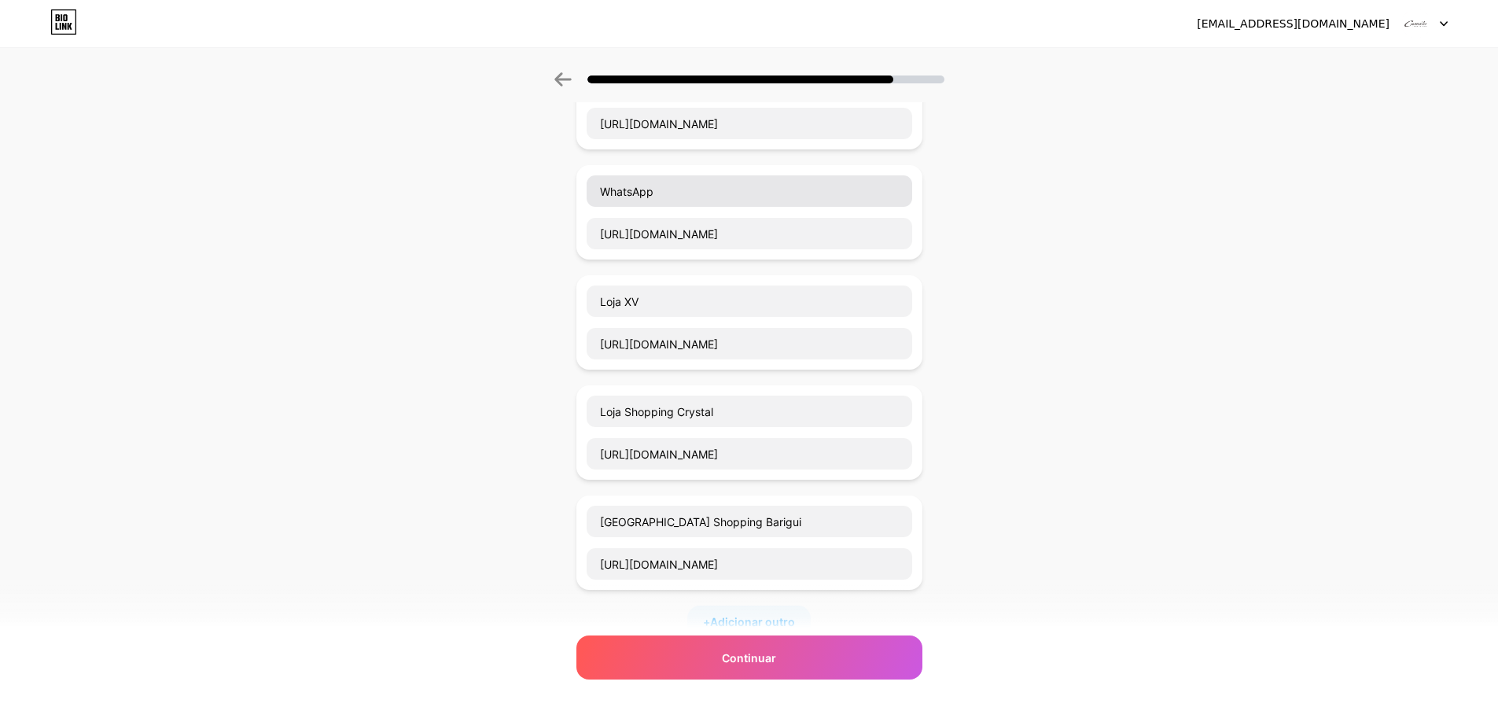
scroll to position [0, 0]
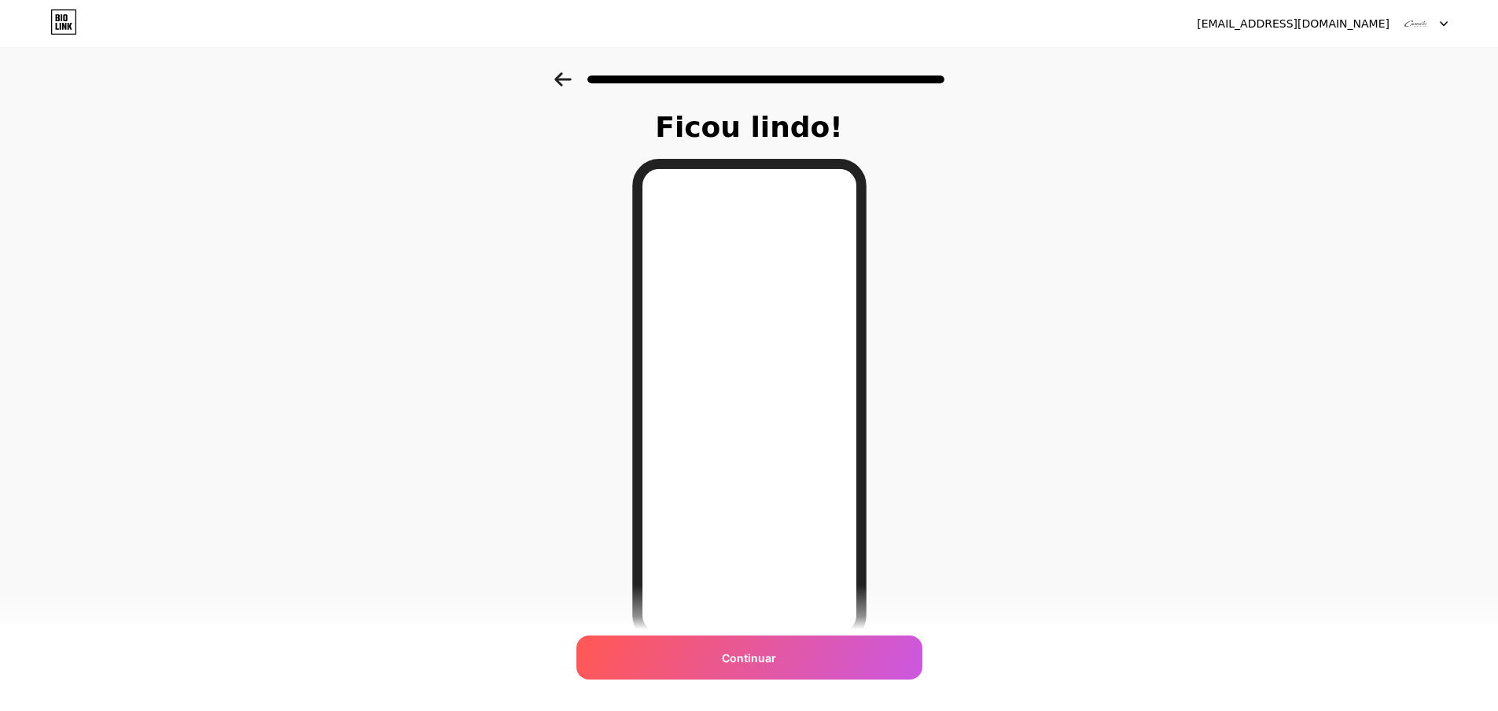
drag, startPoint x: 562, startPoint y: 79, endPoint x: 558, endPoint y: 89, distance: 10.6
click at [562, 79] on icon at bounding box center [563, 79] width 17 height 14
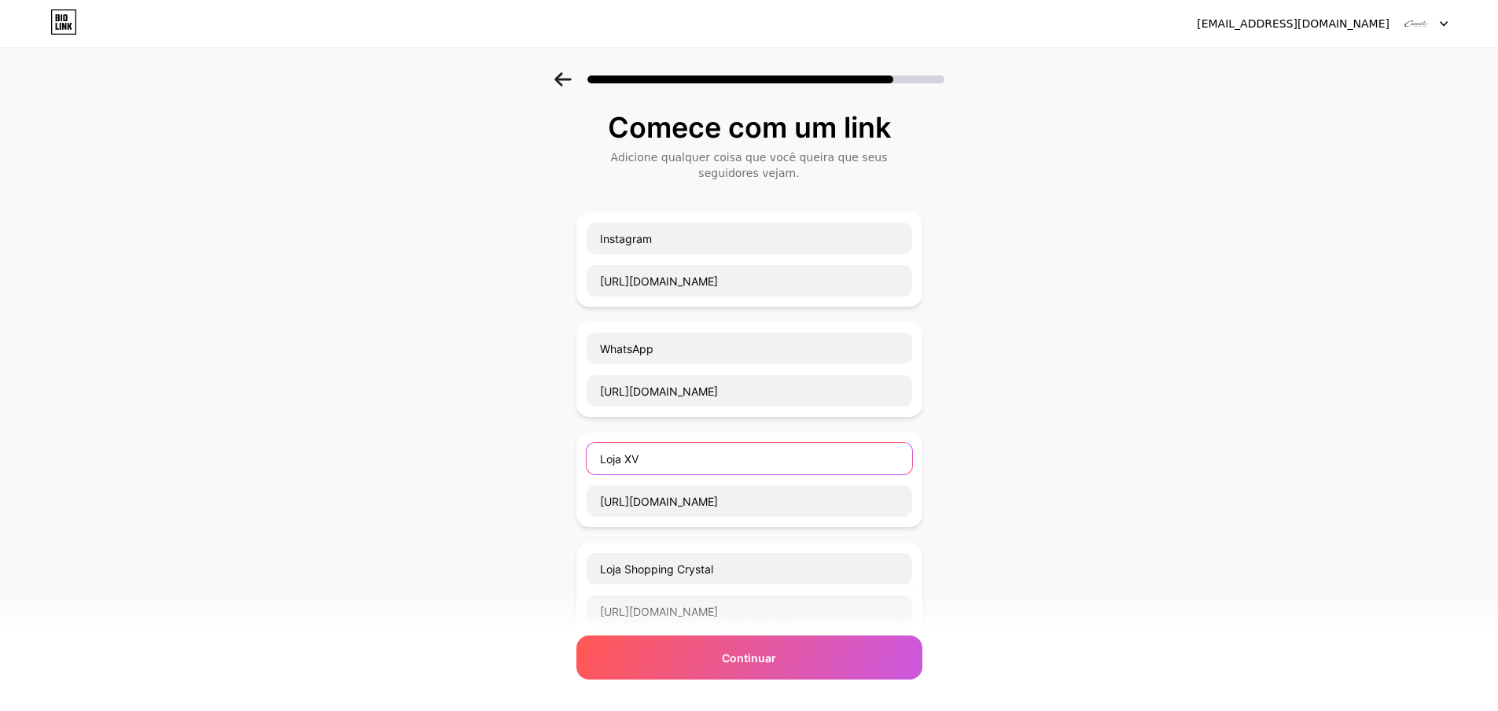
click at [629, 459] on input "Loja XV" at bounding box center [750, 458] width 326 height 31
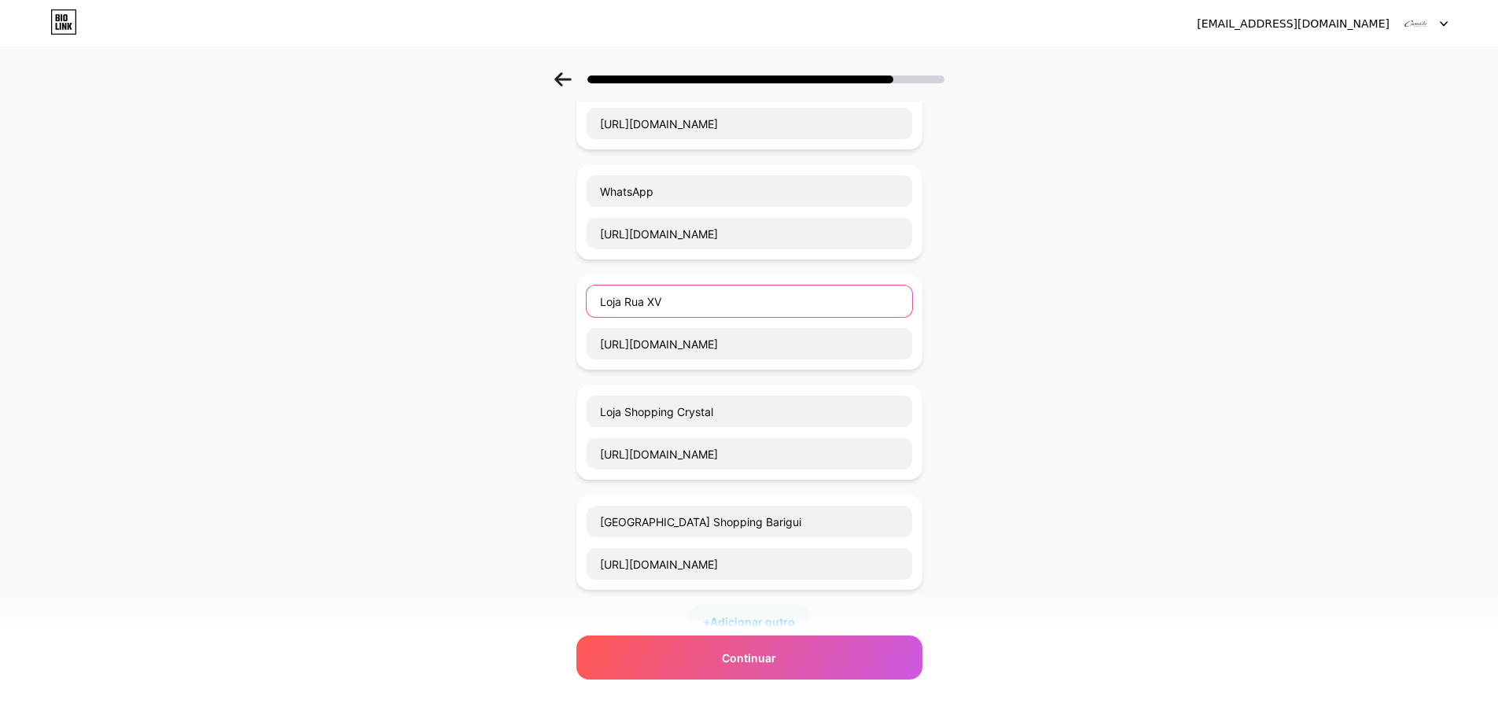
scroll to position [236, 0]
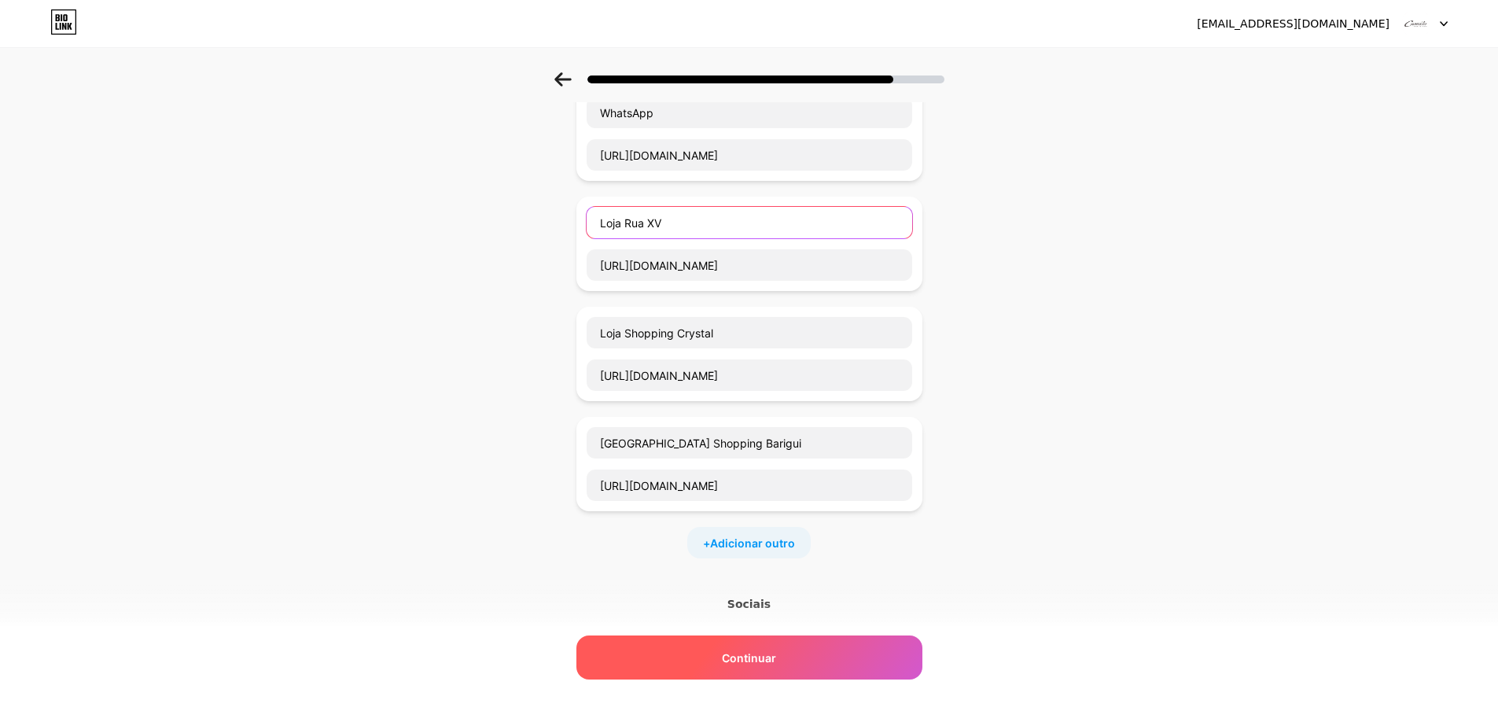
type input "Loja Rua XV"
click at [804, 654] on div "Continuar" at bounding box center [750, 658] width 346 height 44
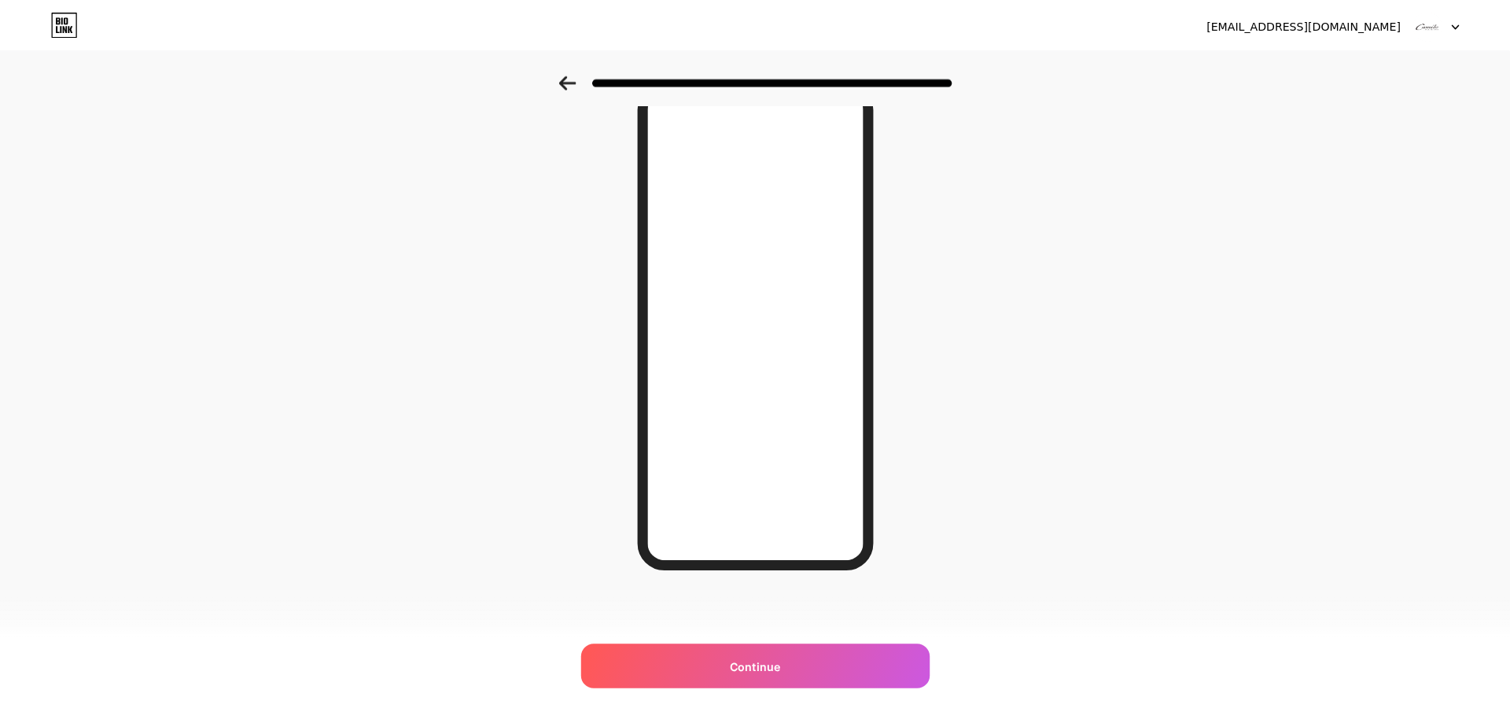
scroll to position [0, 0]
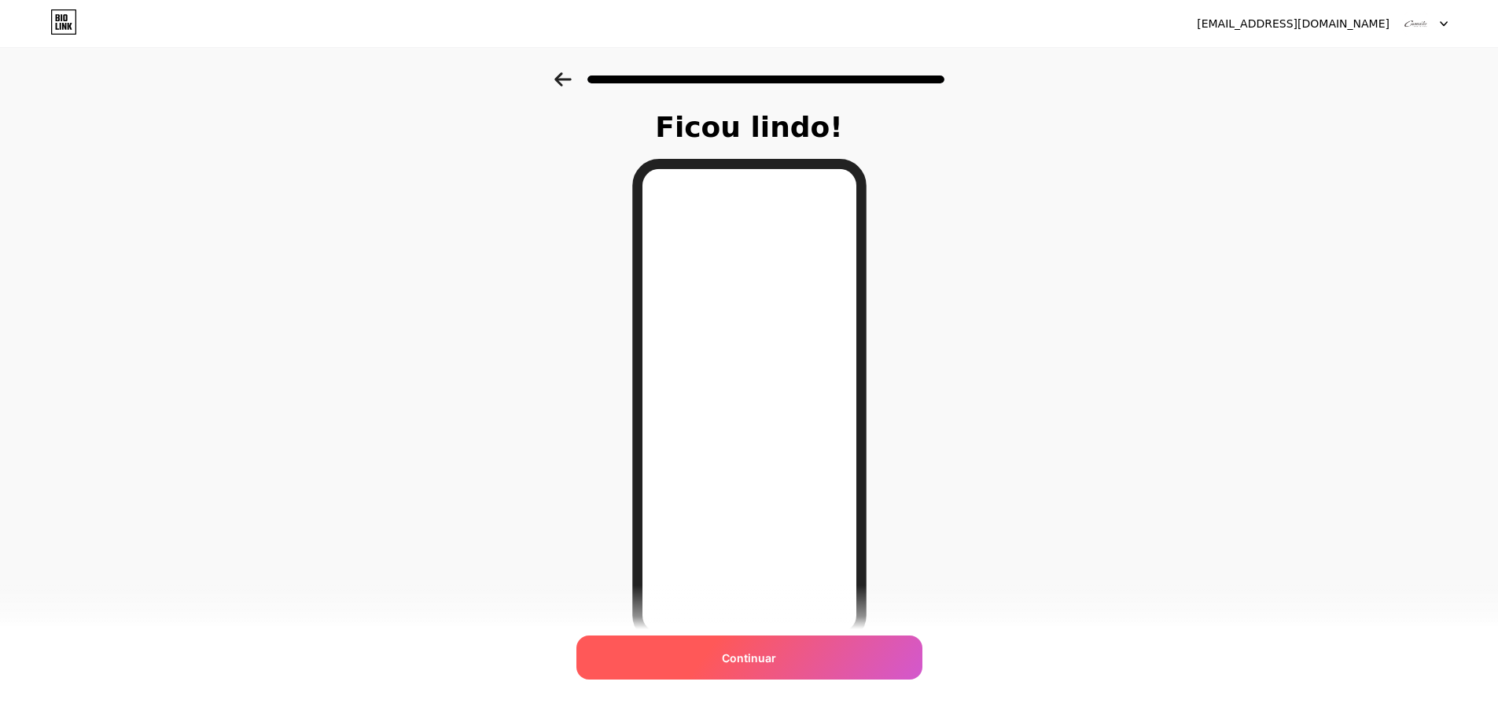
click at [776, 653] on font "Continuar" at bounding box center [749, 657] width 54 height 13
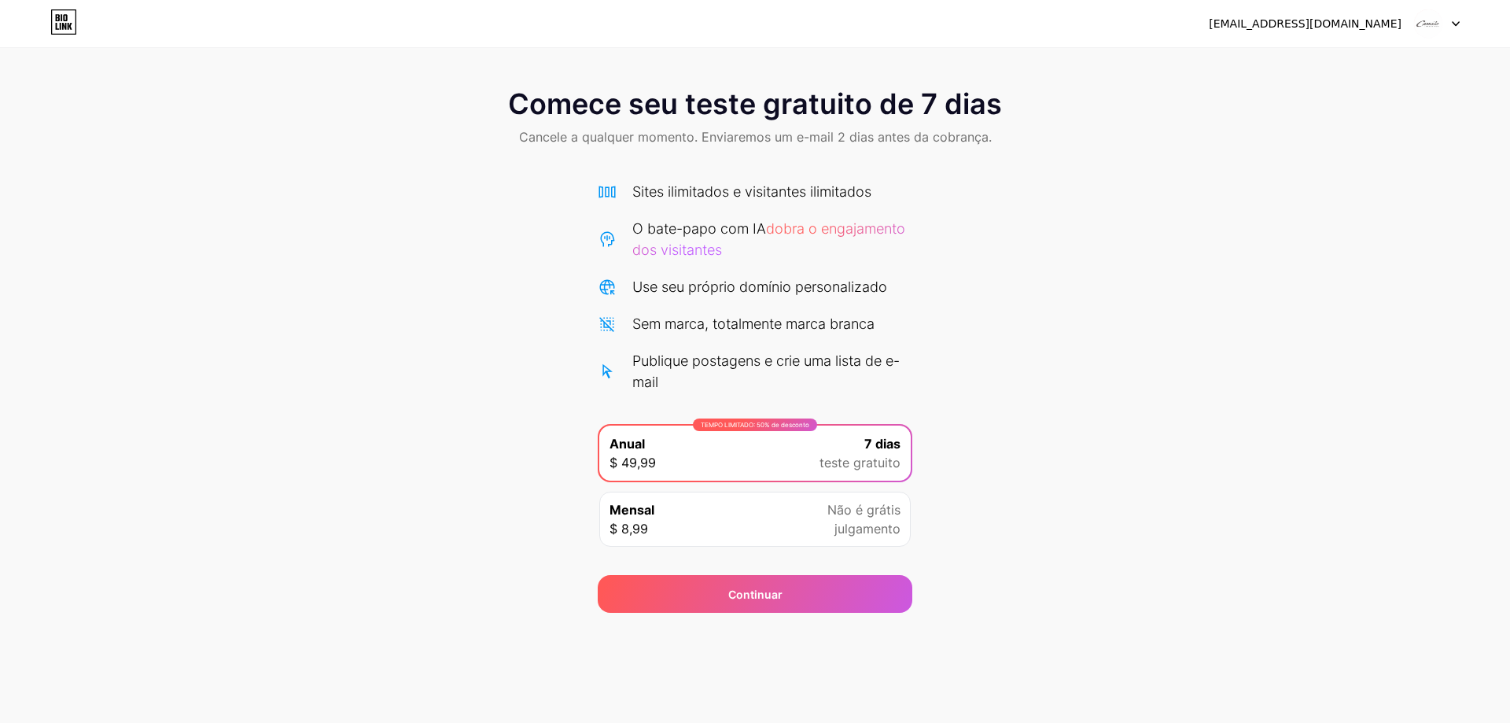
click at [990, 442] on div "Comece seu teste gratuito de 7 dias Cancele a qualquer momento. Enviaremos um e…" at bounding box center [755, 342] width 1510 height 540
click at [871, 521] on font "julgamento" at bounding box center [868, 529] width 66 height 16
click at [765, 456] on div "TEMPO LIMITADO: 50% de desconto Anual $ 49,99 7 dias teste gratuito" at bounding box center [754, 453] width 311 height 55
click at [788, 187] on font "Sites ilimitados e visitantes ilimitados" at bounding box center [751, 191] width 239 height 17
click at [1458, 28] on div at bounding box center [1437, 23] width 46 height 28
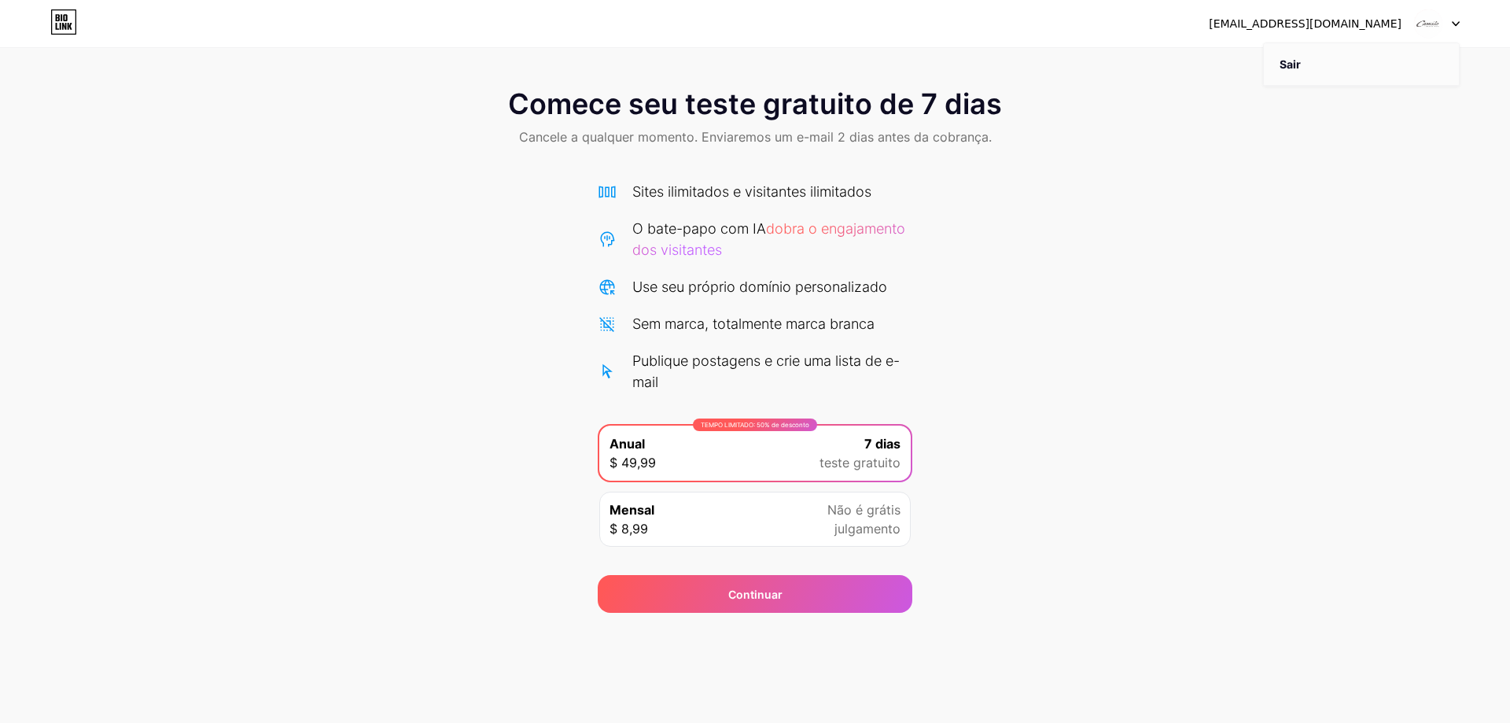
click at [1336, 63] on li "Sair" at bounding box center [1361, 64] width 195 height 42
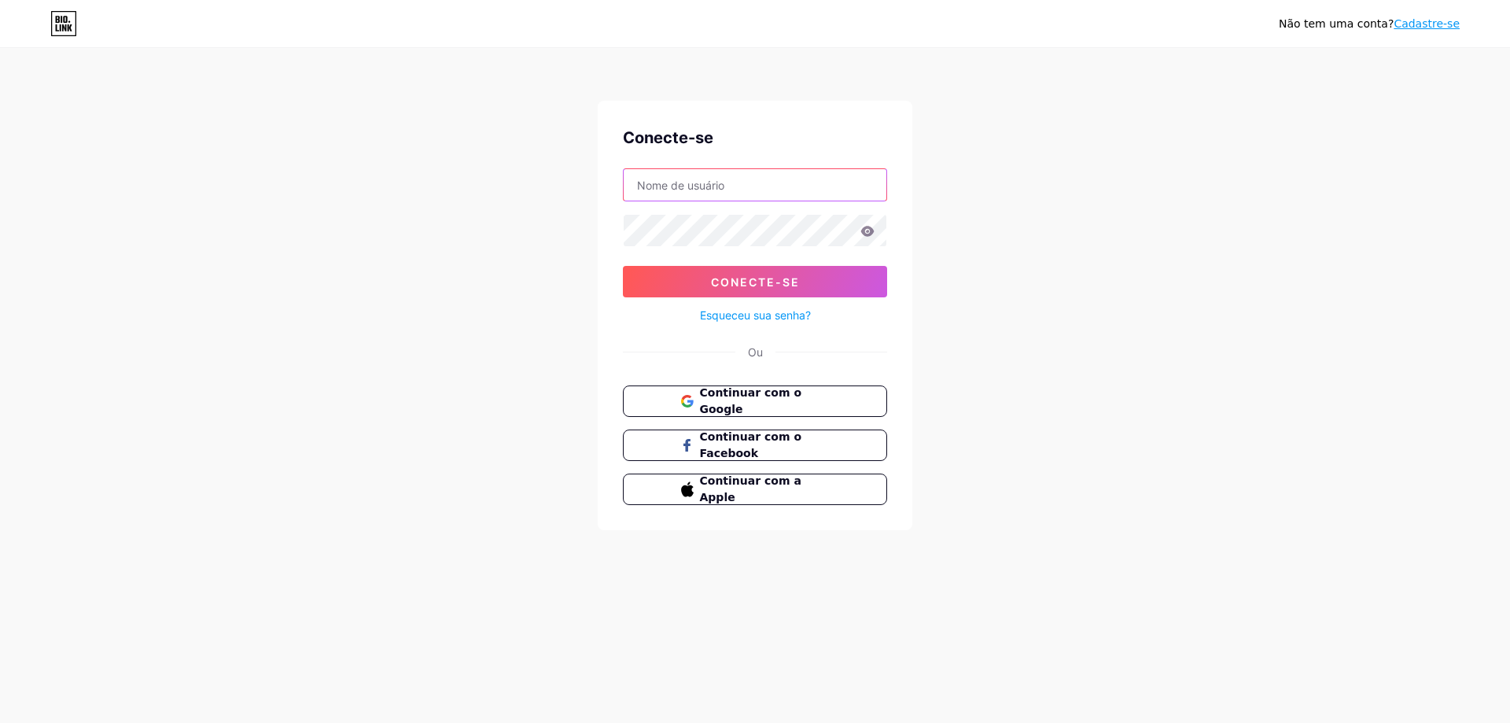
click at [714, 191] on input "text" at bounding box center [755, 184] width 263 height 31
type input "[EMAIL_ADDRESS][DOMAIN_NAME]"
click at [728, 398] on font "Continuar com o Google" at bounding box center [749, 401] width 103 height 30
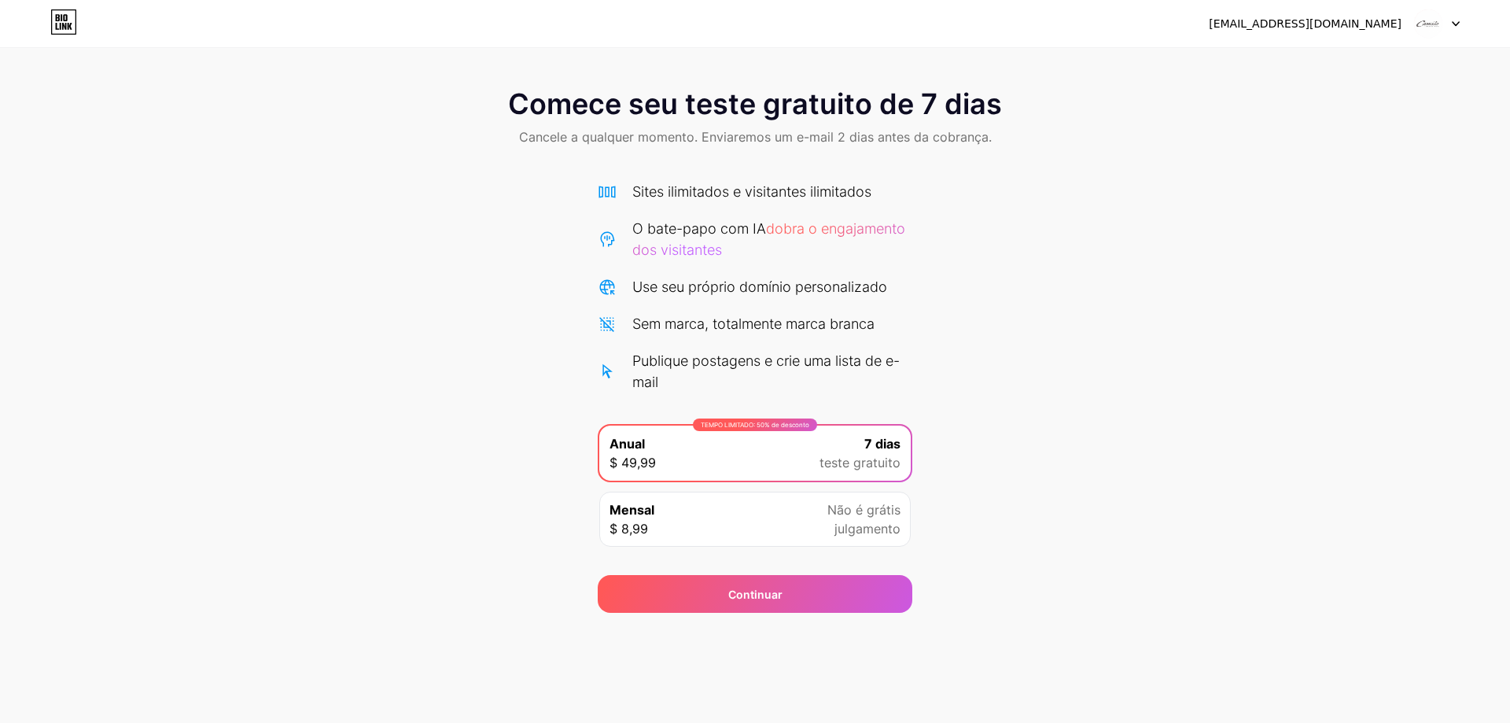
click at [1454, 25] on icon at bounding box center [1456, 24] width 8 height 6
click at [971, 212] on div "Comece seu teste gratuito de 7 dias Cancele a qualquer momento. Enviaremos um e…" at bounding box center [755, 342] width 1510 height 540
click at [52, 26] on icon at bounding box center [64, 22] width 24 height 24
click at [1057, 174] on div "Comece seu teste gratuito de 7 dias Cancele a qualquer momento. Enviaremos um e…" at bounding box center [755, 342] width 1510 height 540
click at [746, 200] on div "Sites ilimitados e visitantes ilimitados" at bounding box center [751, 191] width 239 height 21
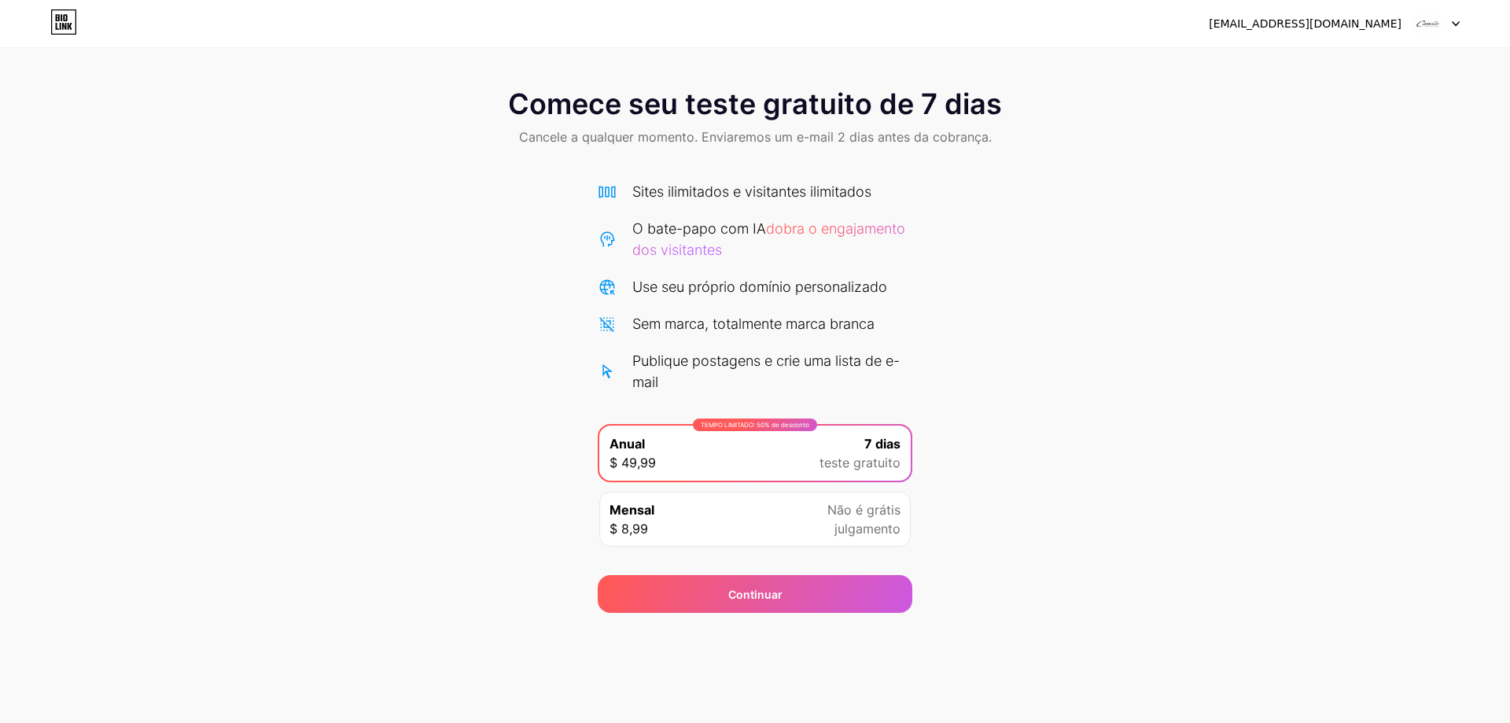
click at [707, 516] on div "Mensal $ 8,99 Não é grátis julgamento" at bounding box center [754, 519] width 311 height 55
click at [690, 443] on div "TEMPO LIMITADO: 50% de desconto Anual $ 49,99 7 dias teste gratuito" at bounding box center [754, 453] width 311 height 55
click at [680, 333] on div "Sem marca, totalmente marca branca" at bounding box center [753, 323] width 242 height 21
click at [680, 257] on font "dobra o engajamento dos visitantes" at bounding box center [768, 239] width 273 height 38
drag, startPoint x: 676, startPoint y: 230, endPoint x: 675, endPoint y: 212, distance: 17.3
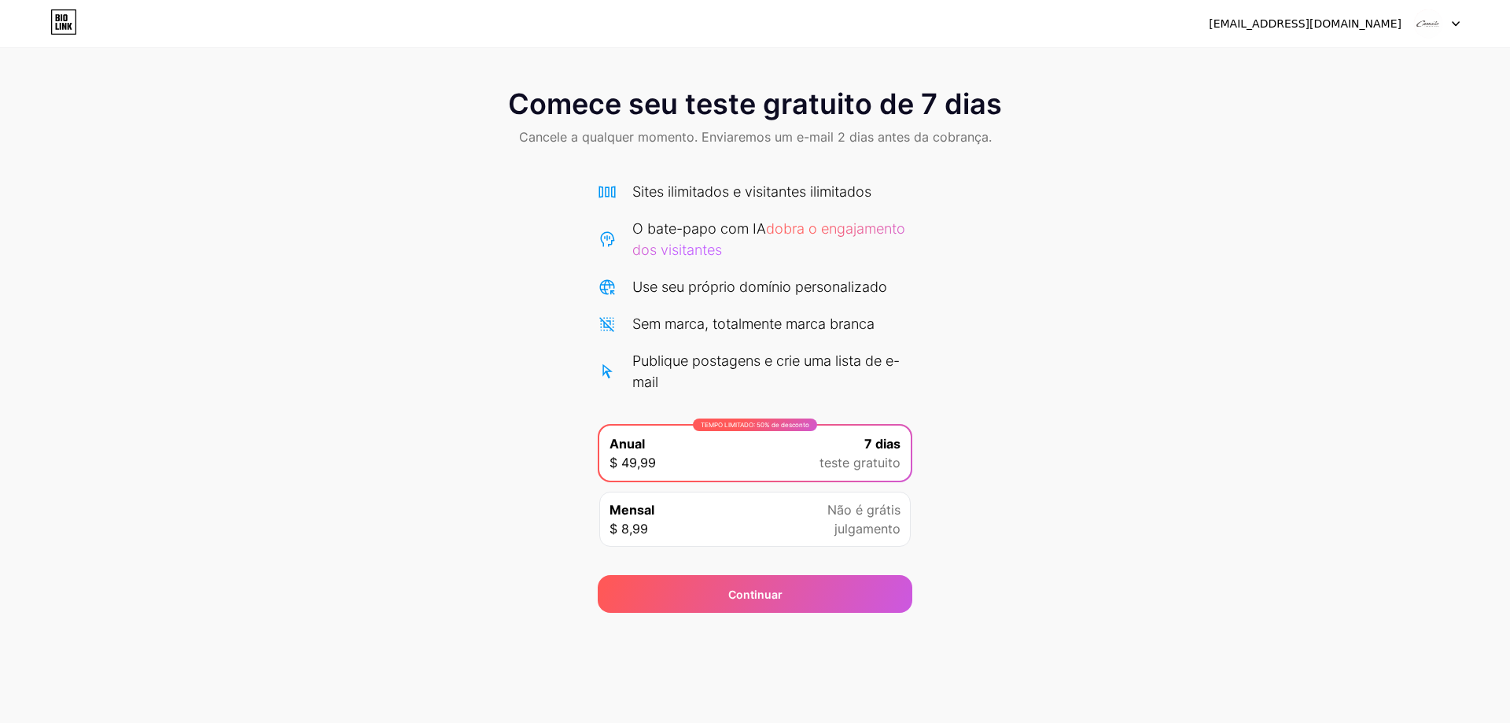
click at [675, 229] on font "O bate-papo com IA" at bounding box center [699, 228] width 134 height 17
click at [674, 210] on div "Sites ilimitados e visitantes ilimitados O bate-papo com IA dobra o engajamento…" at bounding box center [755, 287] width 315 height 212
click at [675, 246] on font "dobra o engajamento dos visitantes" at bounding box center [768, 239] width 273 height 38
click at [66, 25] on icon at bounding box center [64, 26] width 4 height 7
